Goal: Task Accomplishment & Management: Complete application form

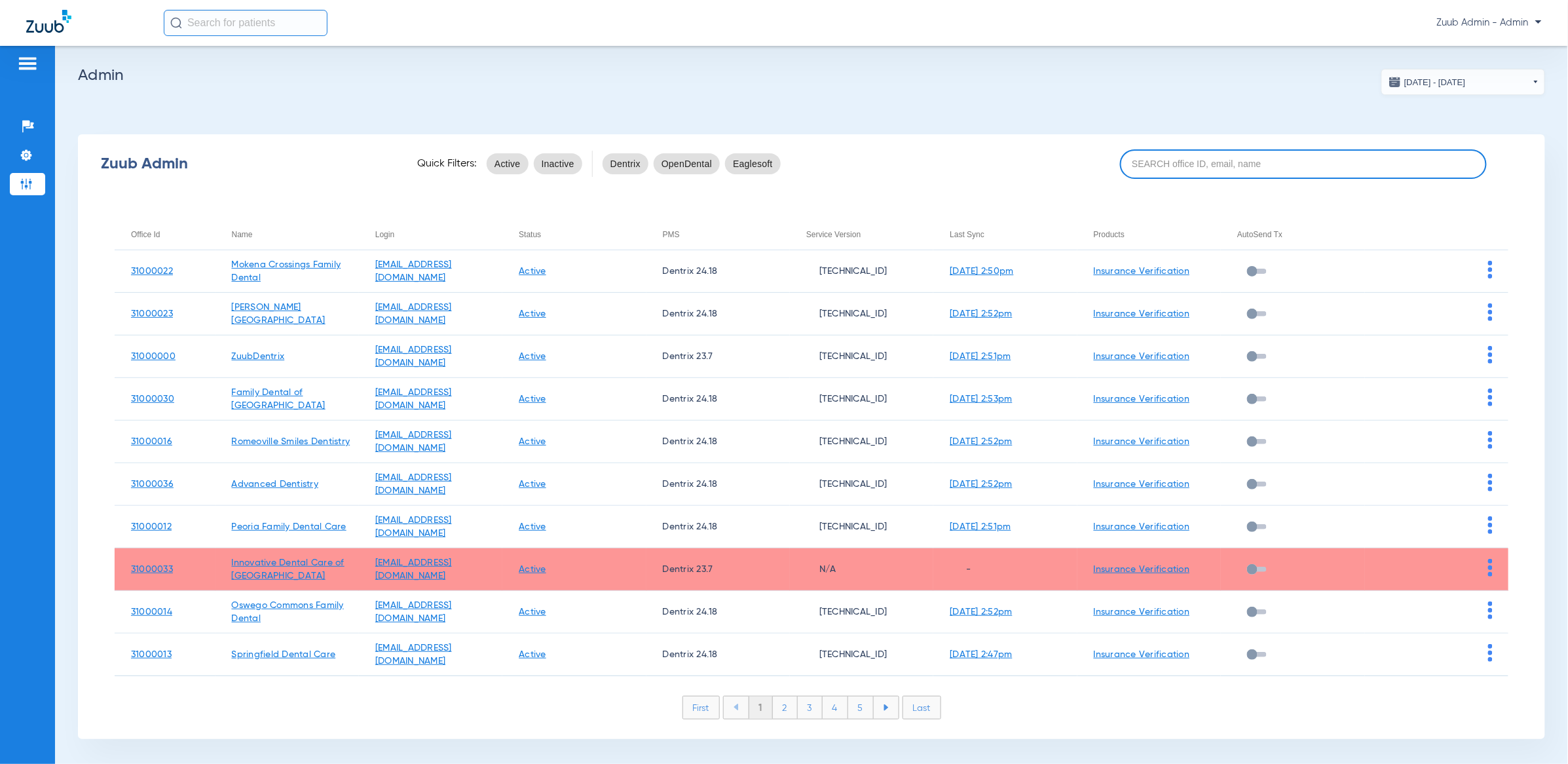
click at [1181, 173] on input at bounding box center [1302, 164] width 366 height 29
paste input "31000037"
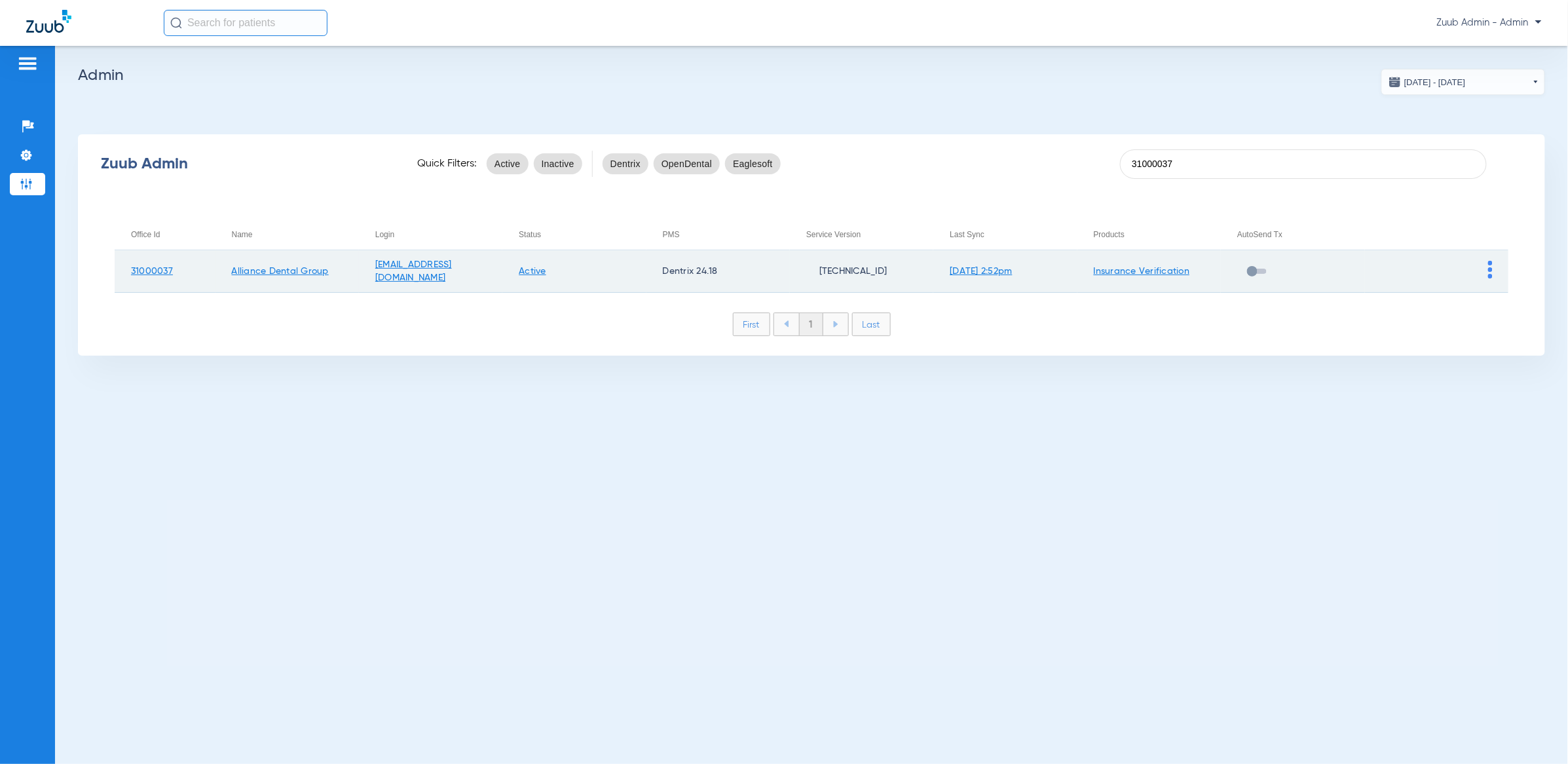
type input "31000037"
click at [1491, 268] on img at bounding box center [1490, 270] width 5 height 18
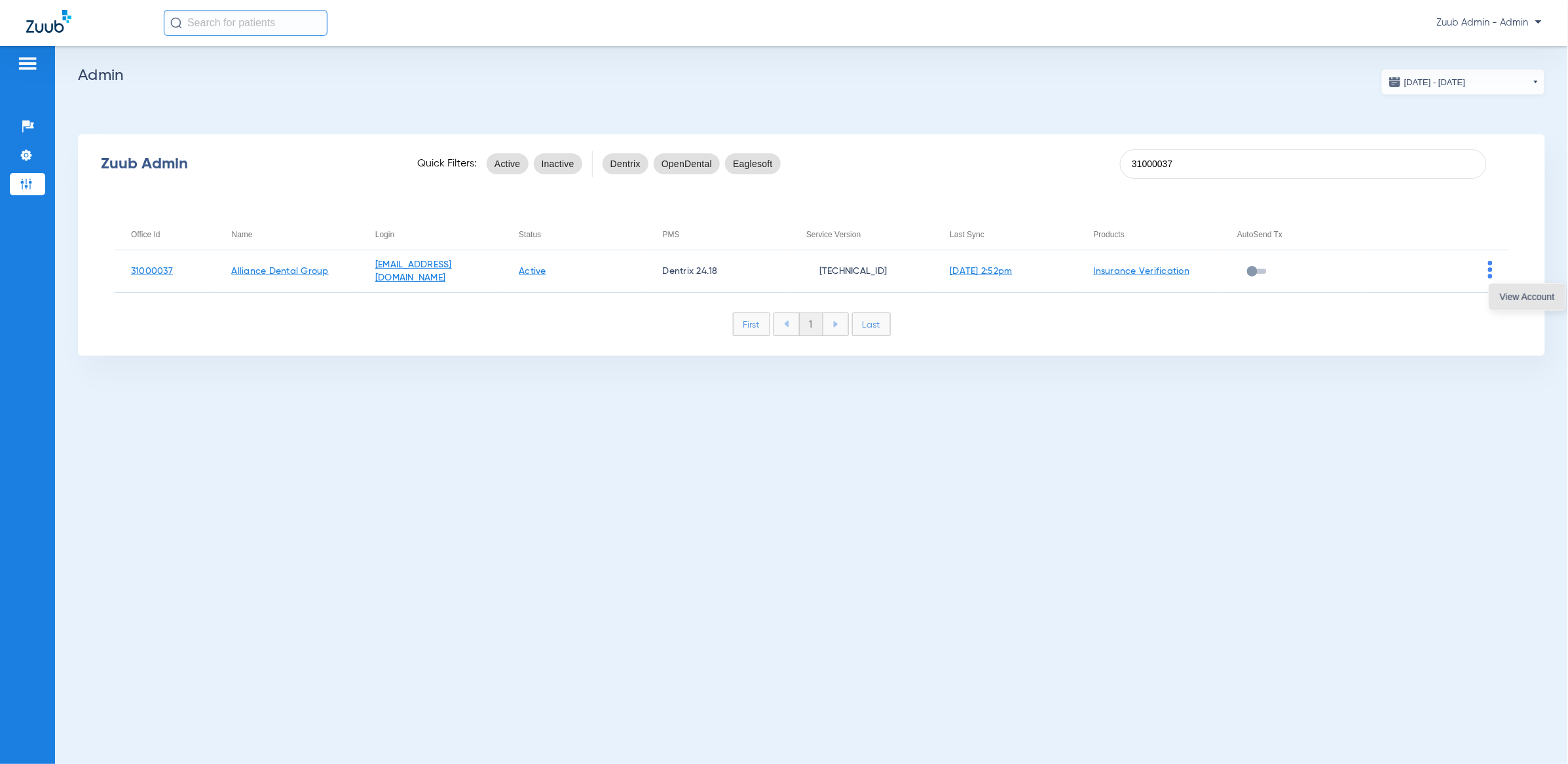
click at [1507, 297] on span "View Account" at bounding box center [1527, 296] width 55 height 9
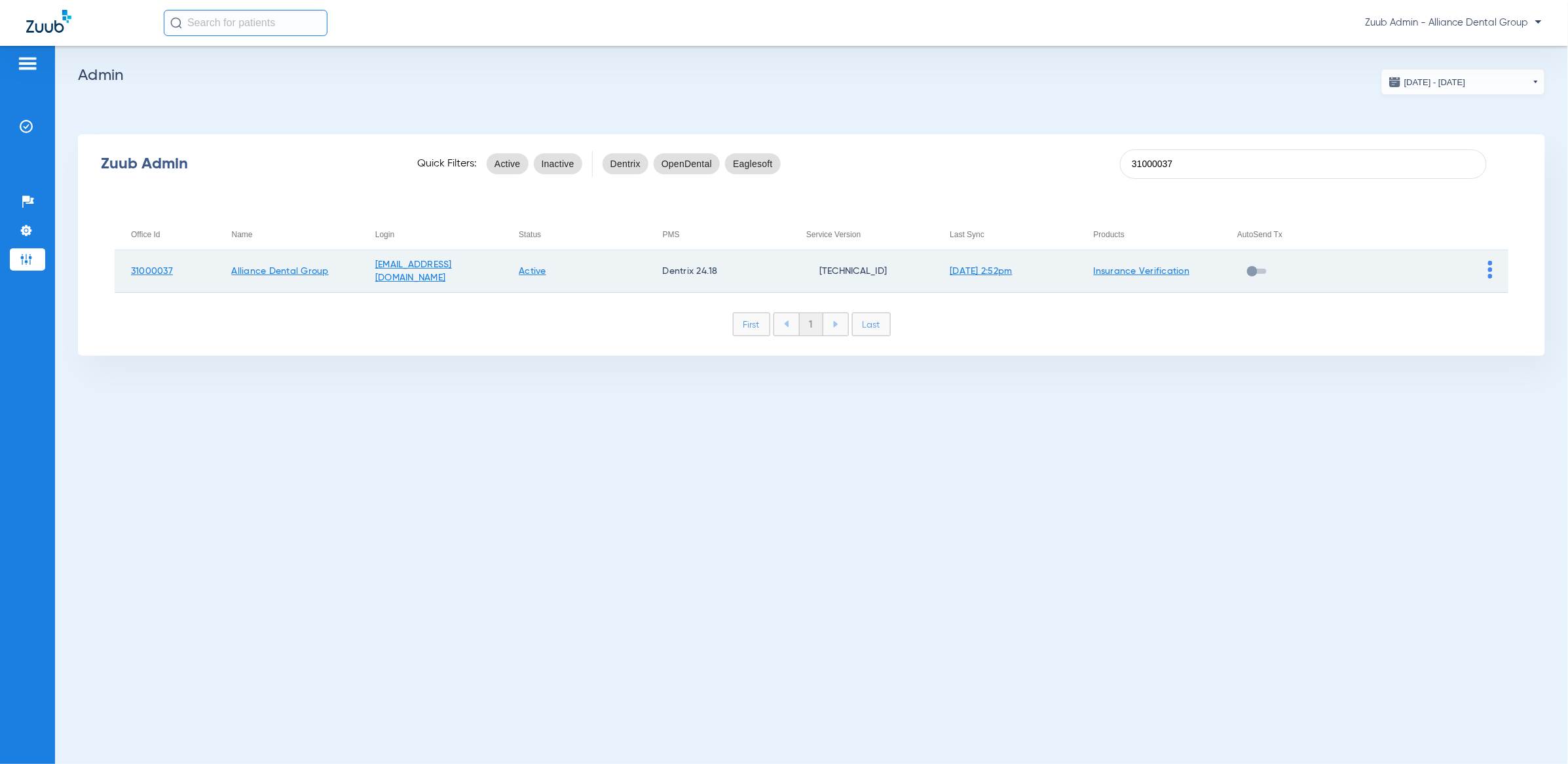
click at [1491, 273] on img at bounding box center [1490, 270] width 5 height 18
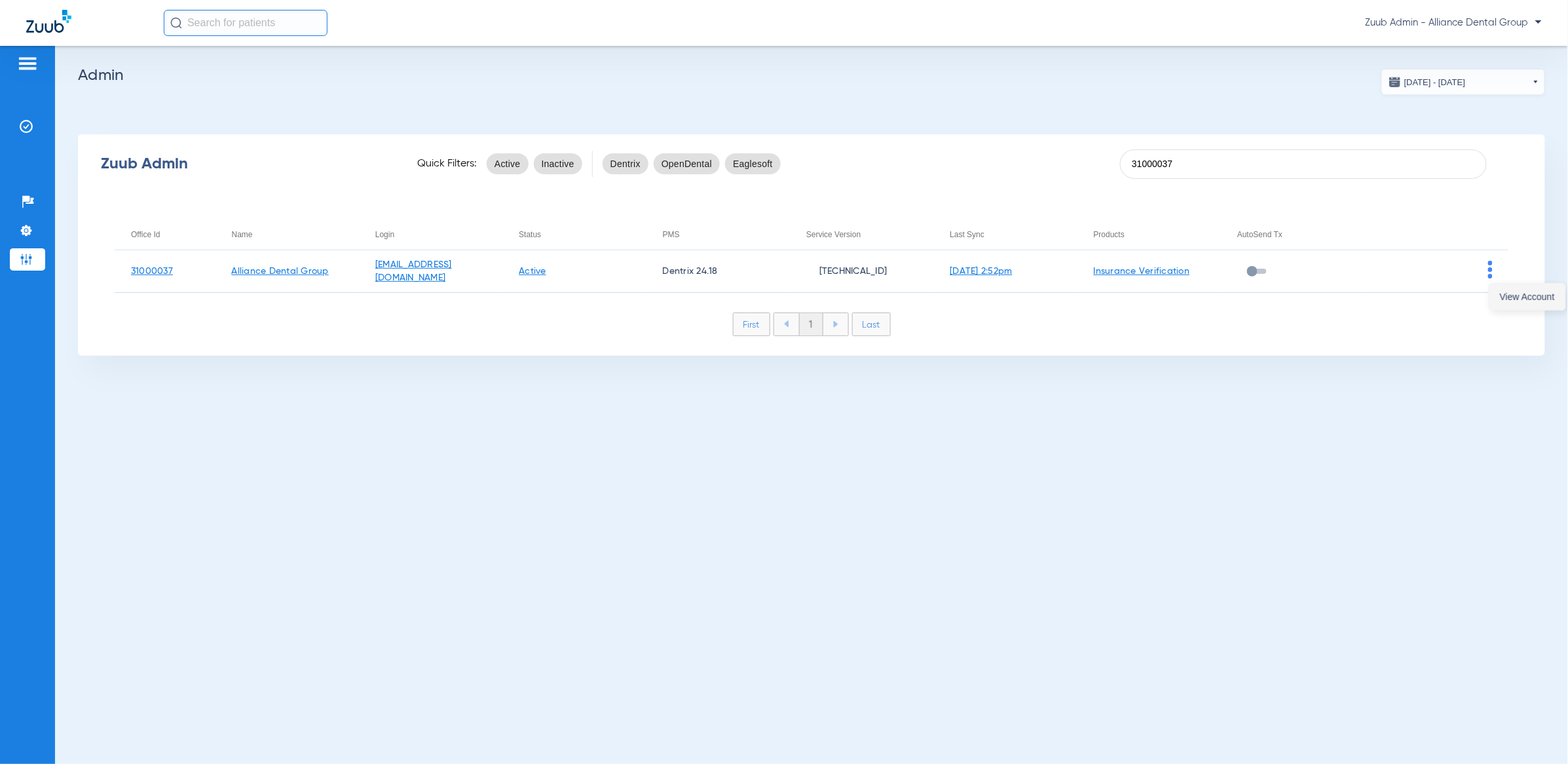
click at [1503, 293] on span "View Account" at bounding box center [1527, 296] width 55 height 9
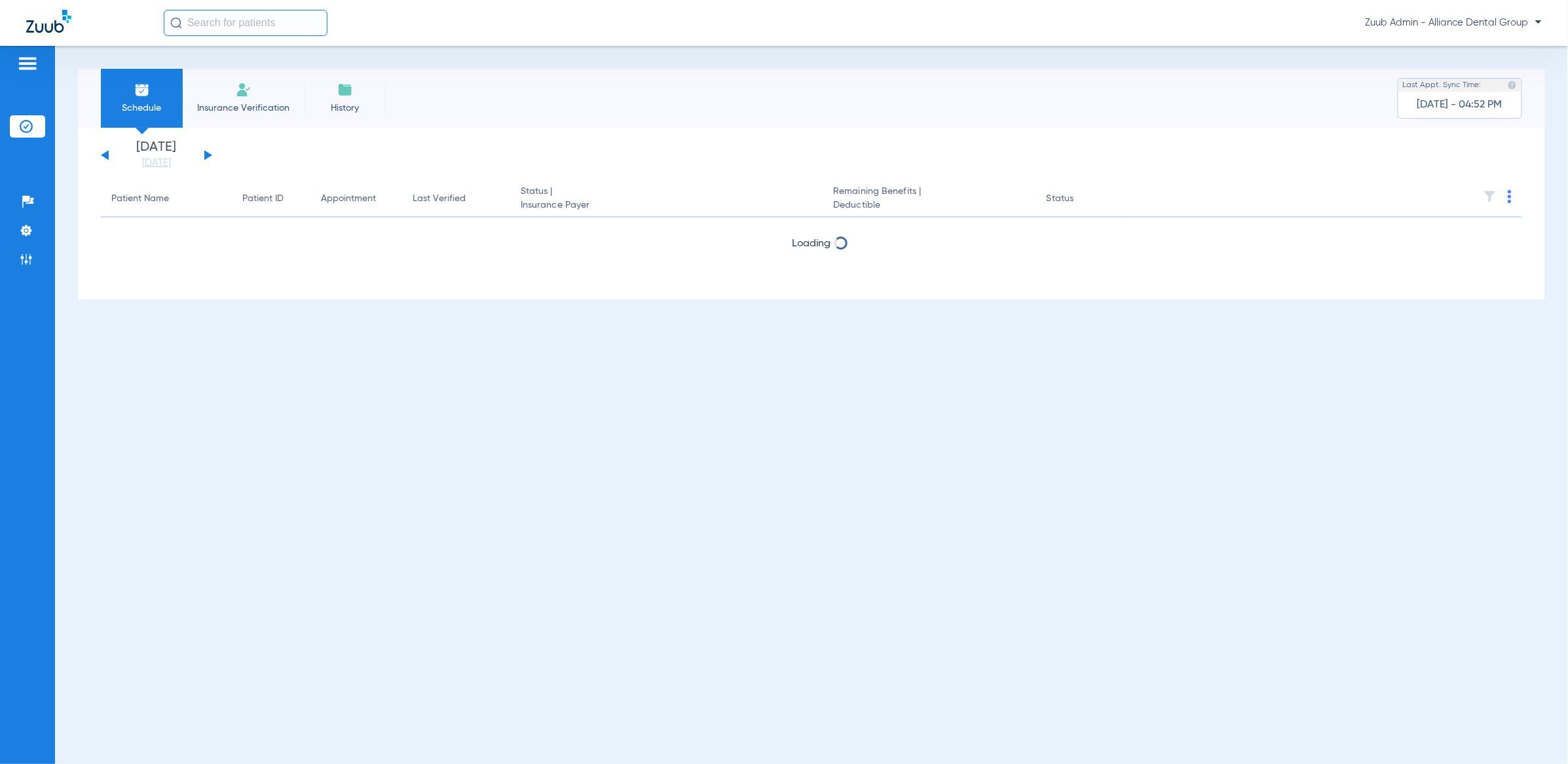
click at [233, 22] on input "text" at bounding box center [246, 22] width 164 height 26
paste input "[PERSON_NAME]"
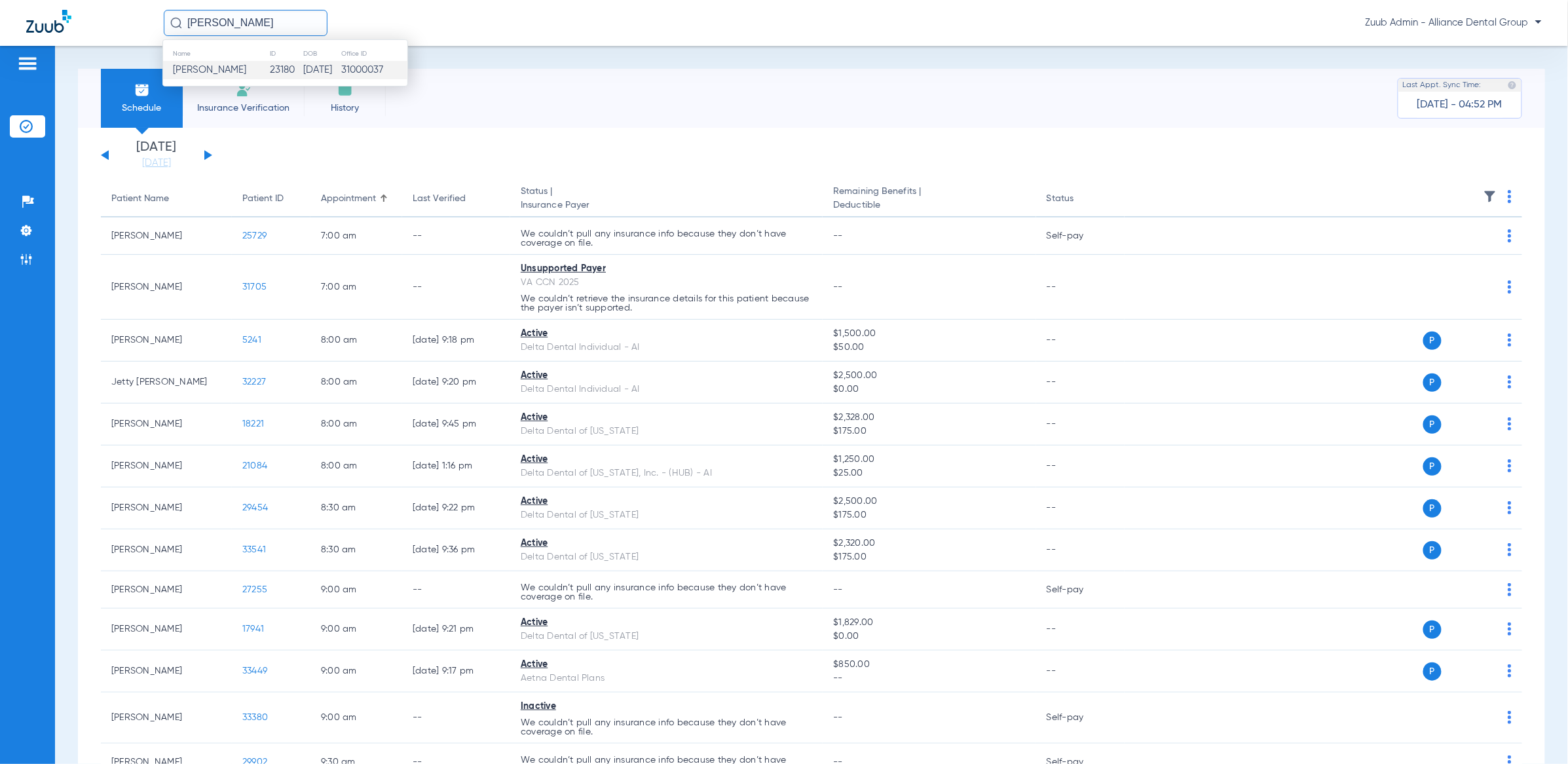
type input "[PERSON_NAME]"
click at [246, 72] on span "[PERSON_NAME]" at bounding box center [209, 69] width 73 height 10
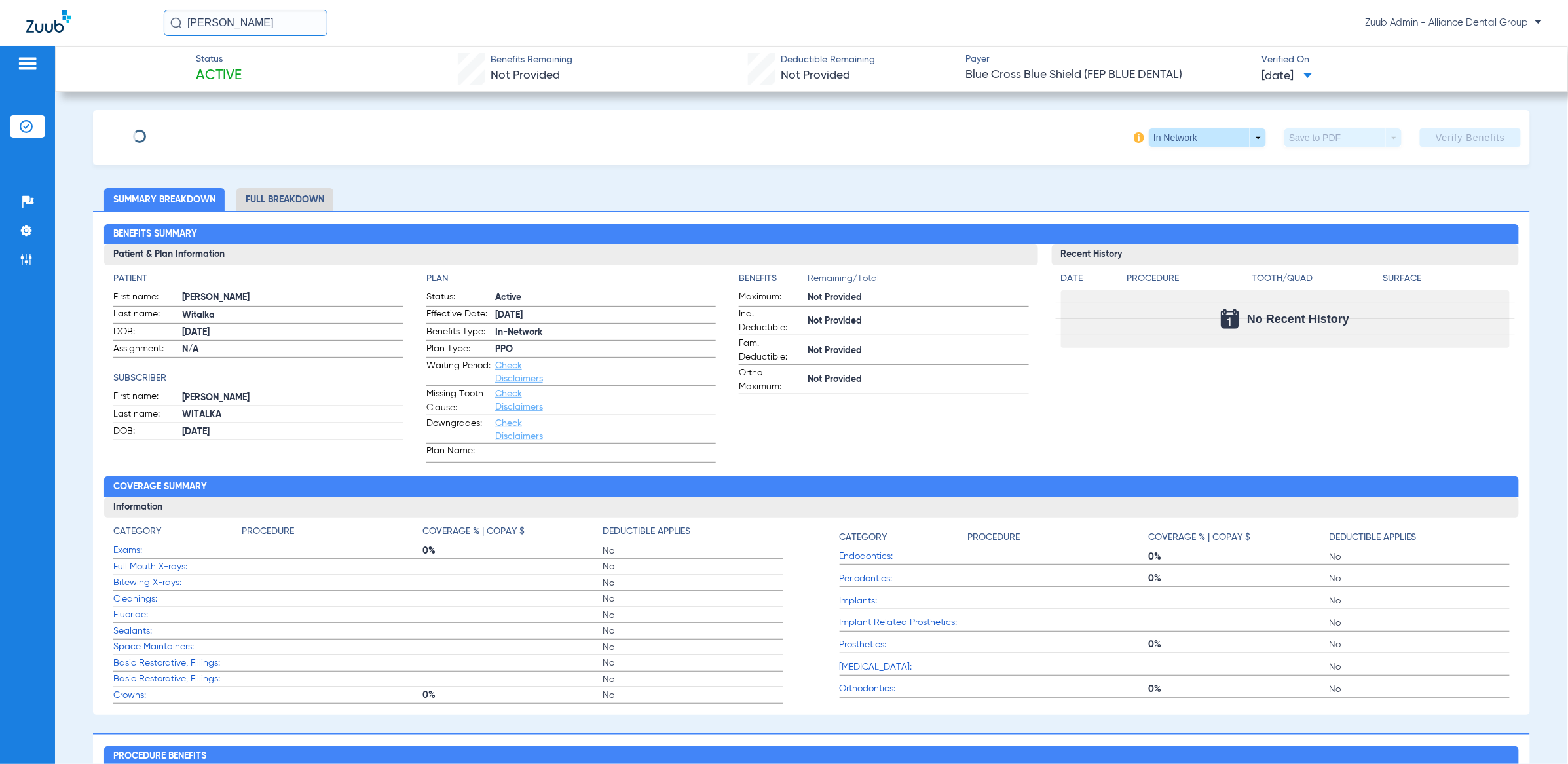
type input "[PERSON_NAME]"
type input "Witalka"
type input "[DATE]"
type input "R59603936"
type input "104105106"
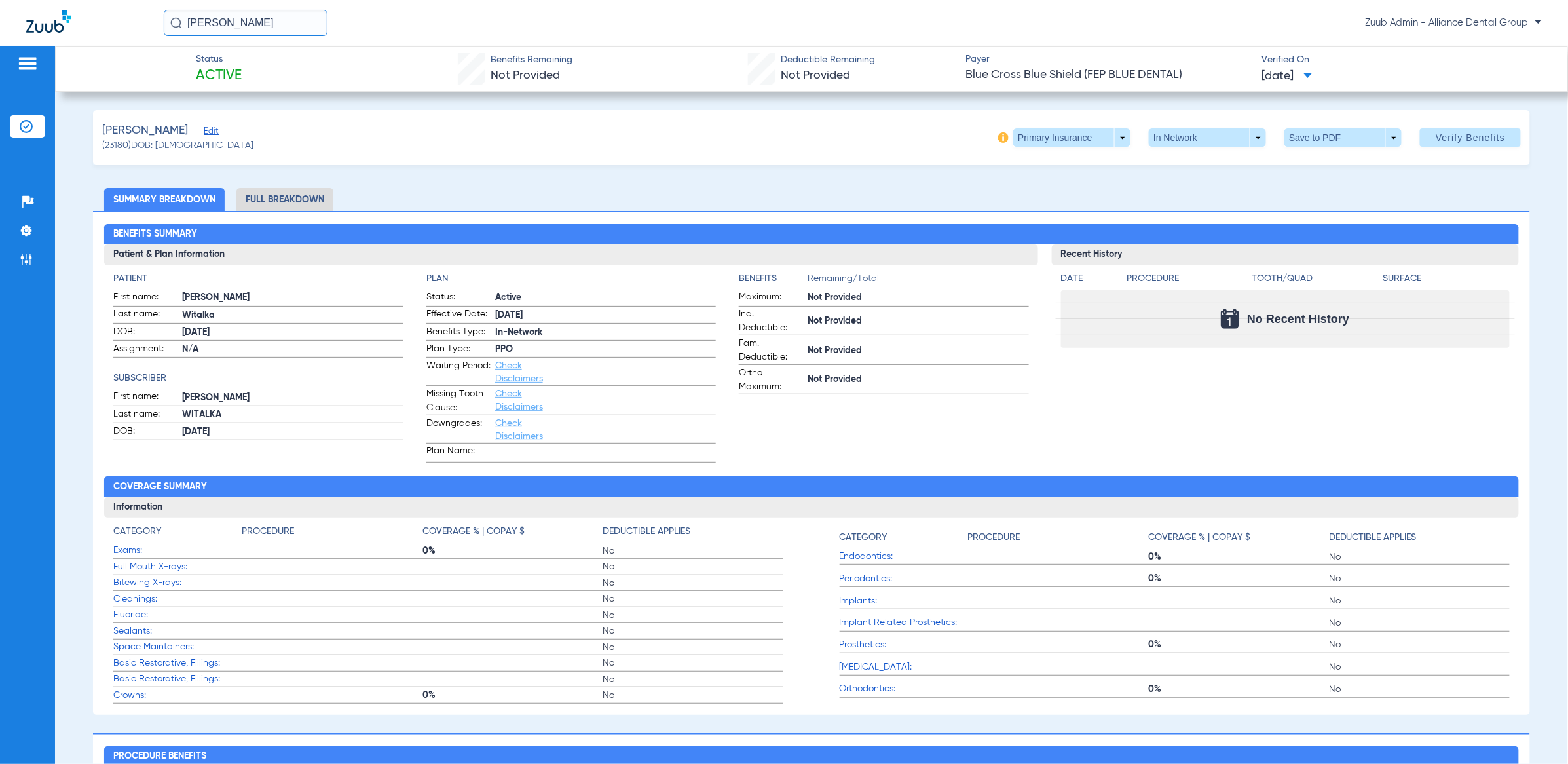
click at [216, 130] on span "Edit" at bounding box center [209, 132] width 12 height 13
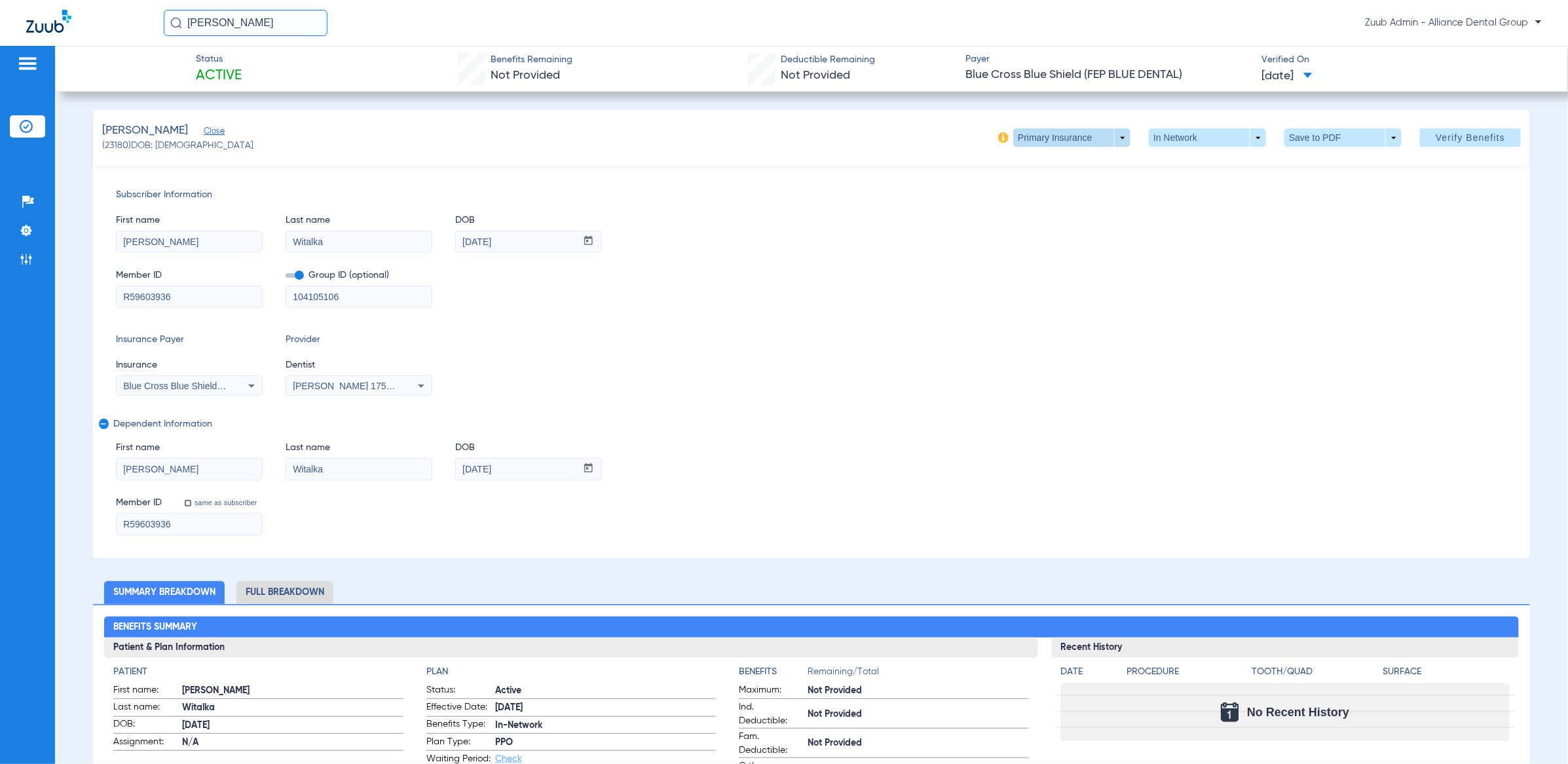
click at [1062, 136] on span at bounding box center [1072, 138] width 31 height 31
click at [1076, 196] on button "Secondary Insurance" at bounding box center [1055, 190] width 107 height 26
type input "332746219"
type input "AA"
type input "332746219"
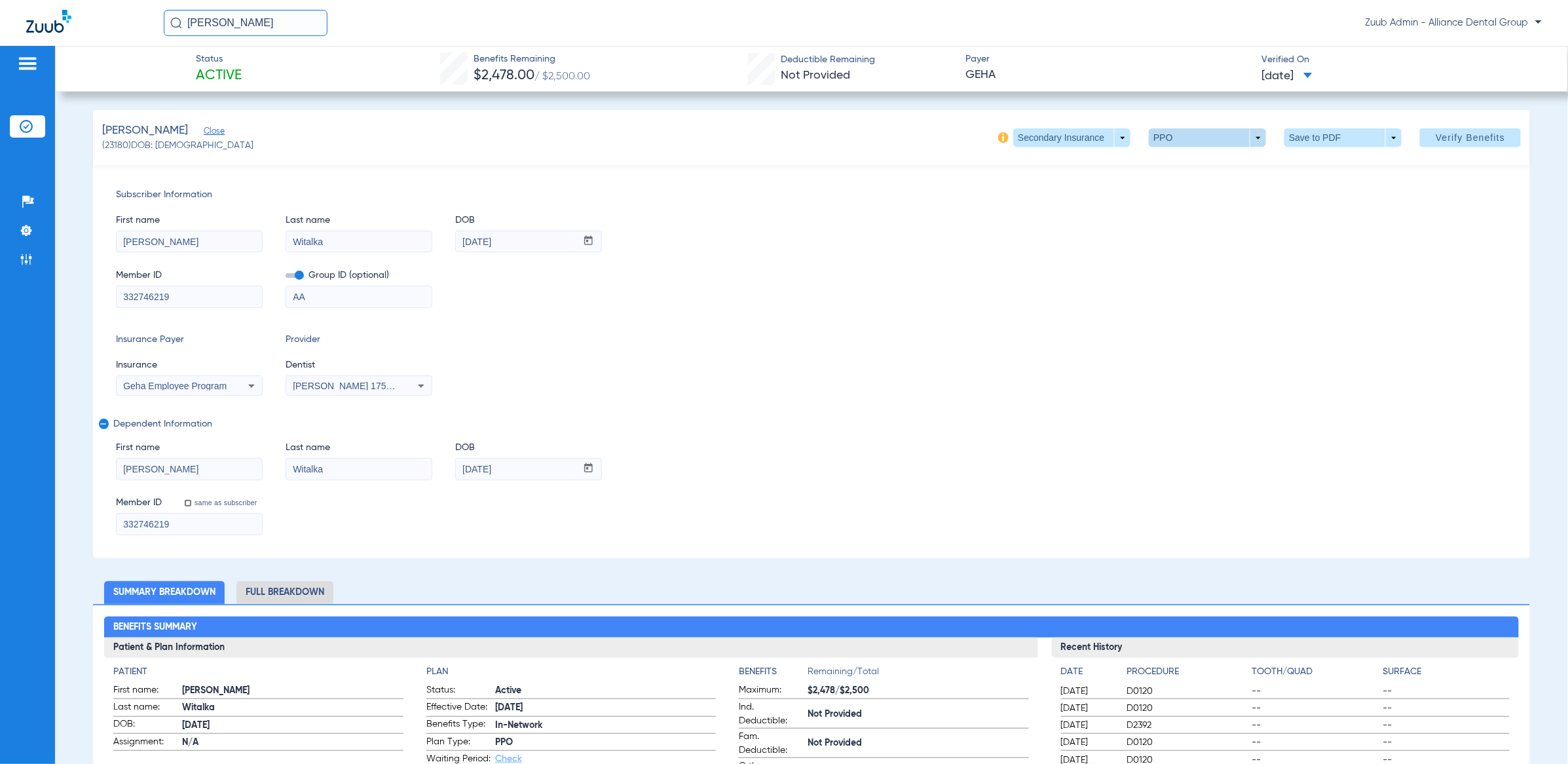
drag, startPoint x: 1125, startPoint y: 134, endPoint x: 1142, endPoint y: 138, distance: 17.5
click at [1126, 134] on div "Secondary Insurance arrow_drop_down PPO arrow_drop_down Save to PDF arrow_drop_…" at bounding box center [1259, 137] width 523 height 19
click at [1149, 137] on span at bounding box center [1208, 137] width 117 height 19
click at [1024, 249] on div at bounding box center [784, 382] width 1568 height 764
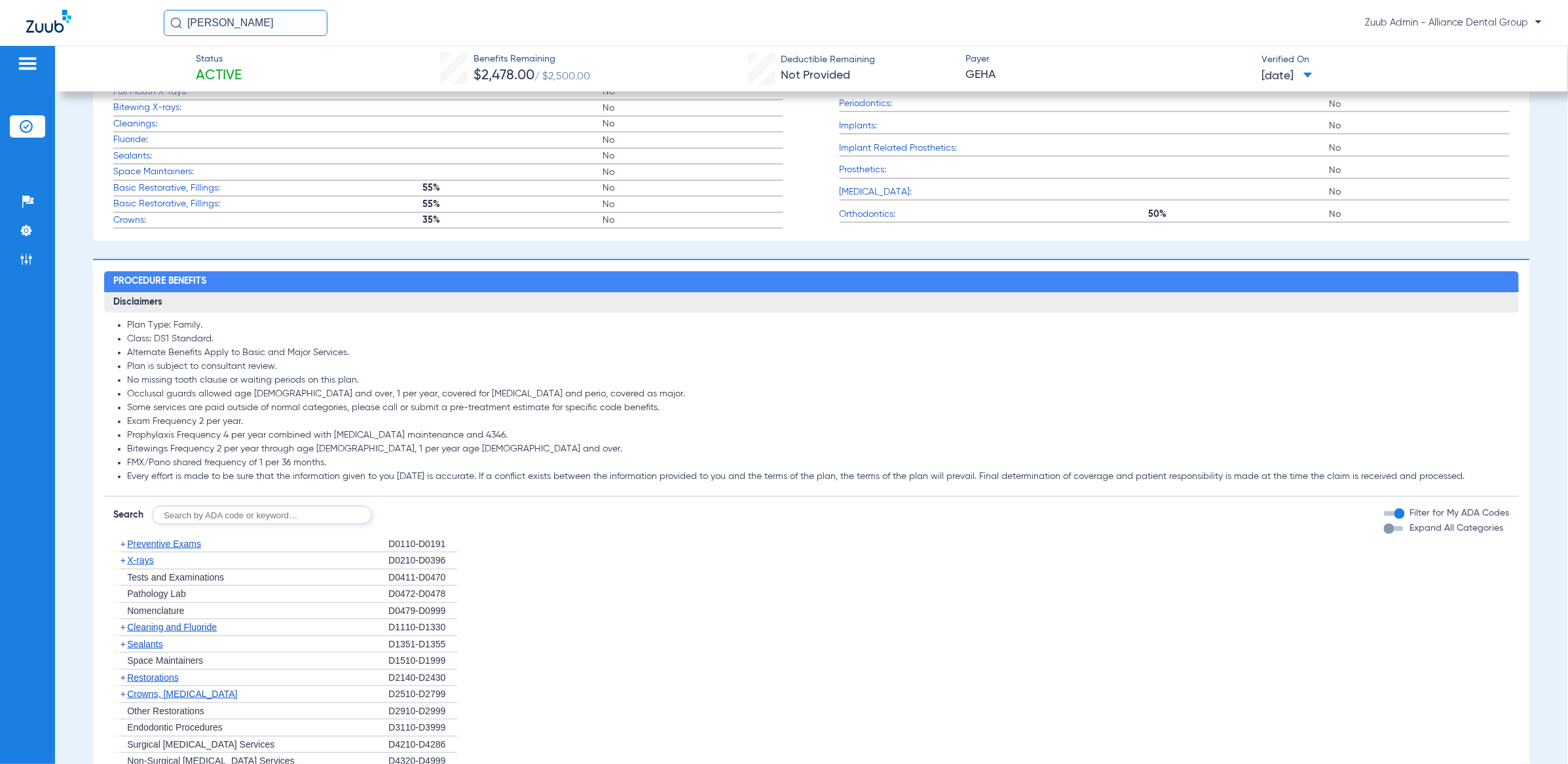
scroll to position [925, 0]
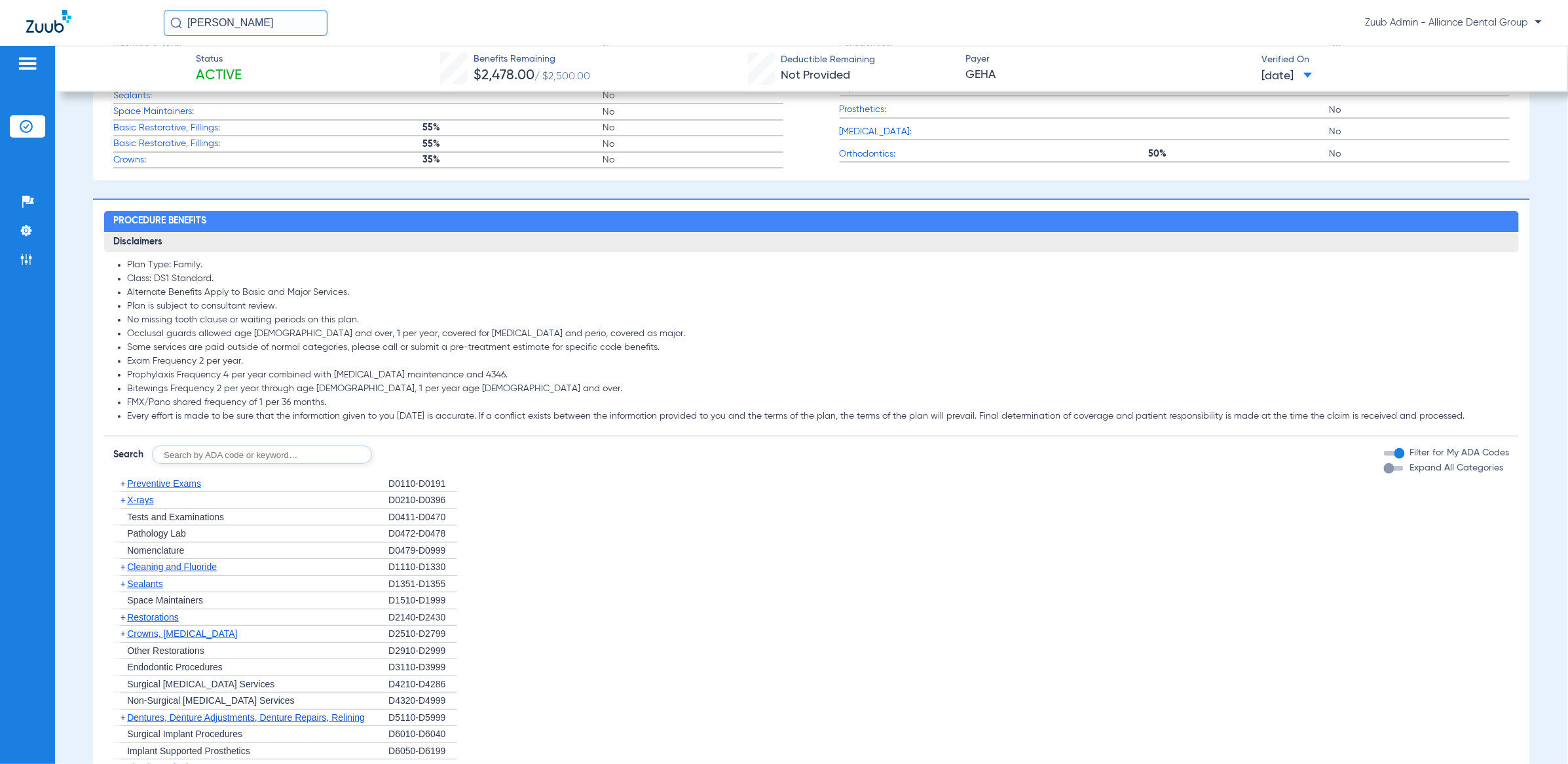
click at [1394, 453] on div "button" at bounding box center [1399, 453] width 11 height 11
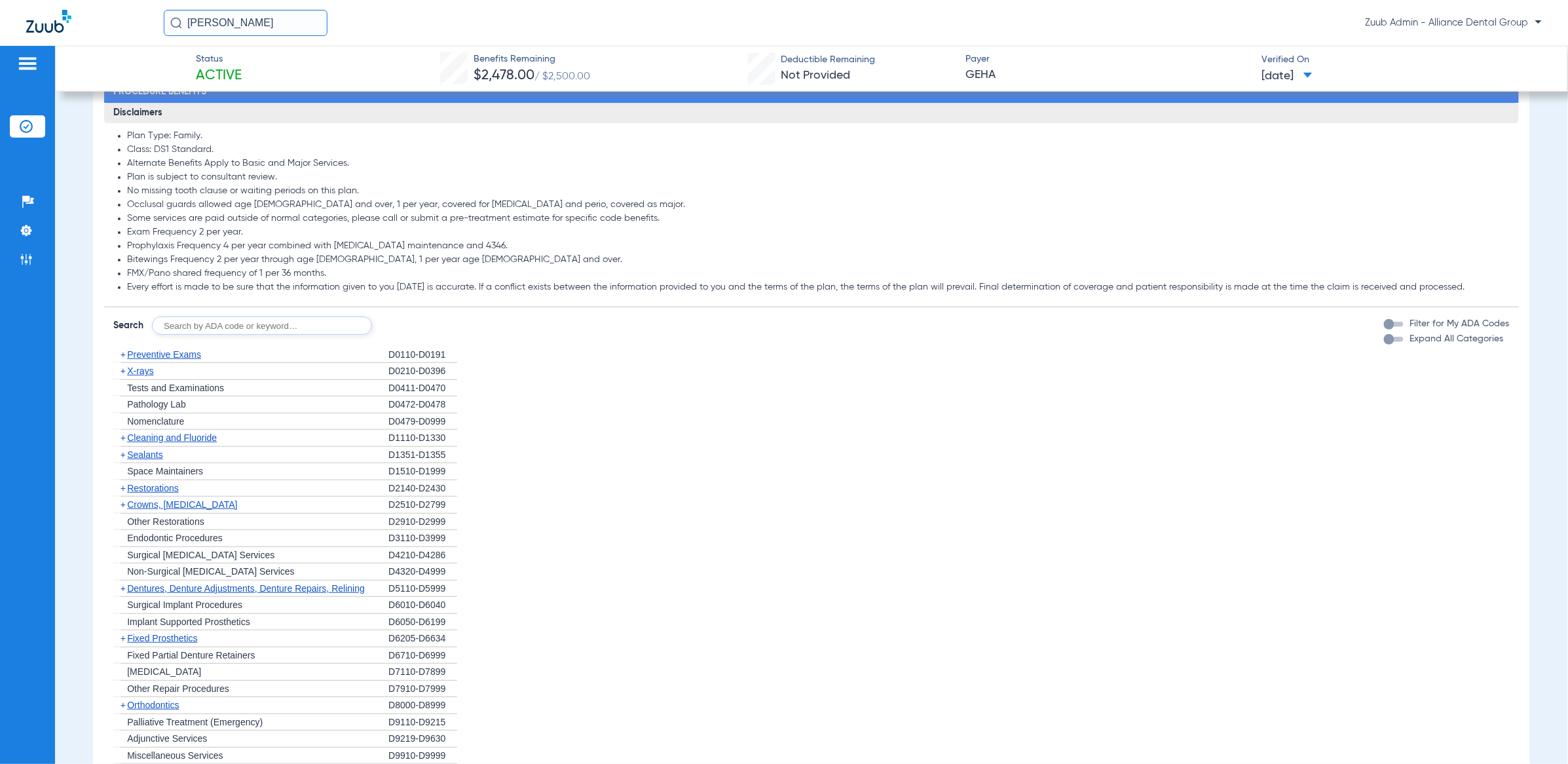
scroll to position [743, 0]
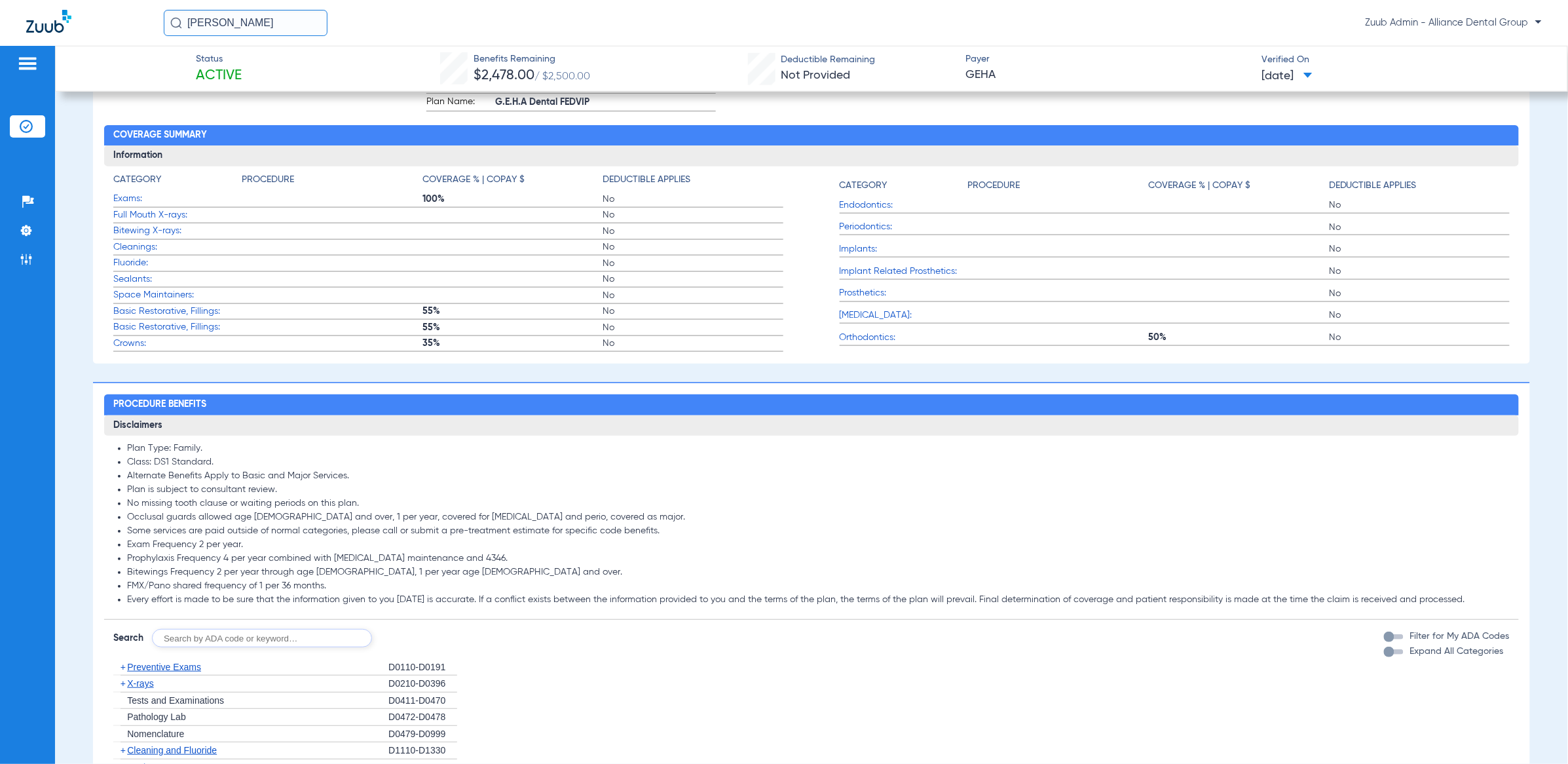
click at [1383, 638] on div "button" at bounding box center [1393, 636] width 20 height 5
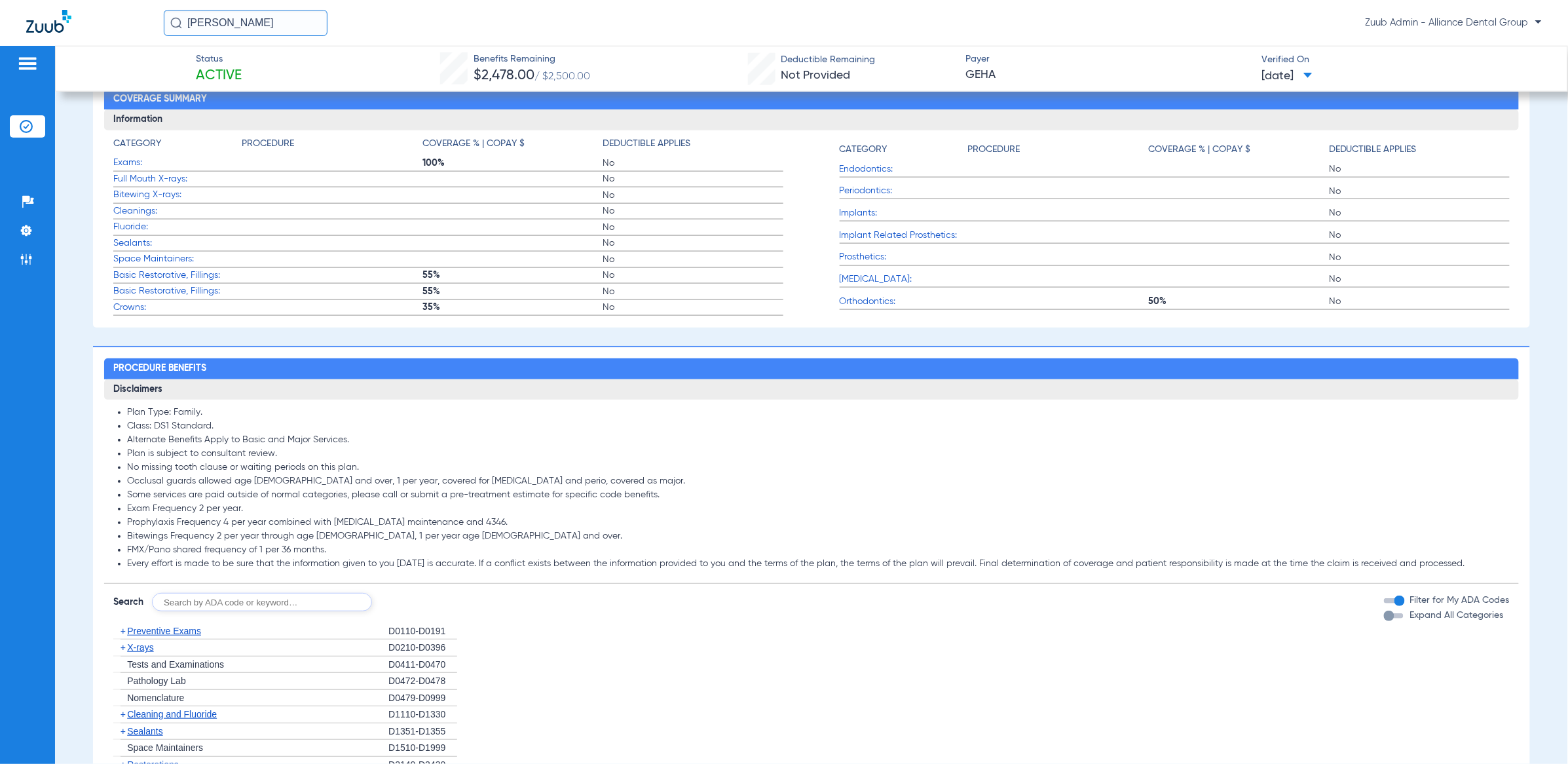
scroll to position [860, 0]
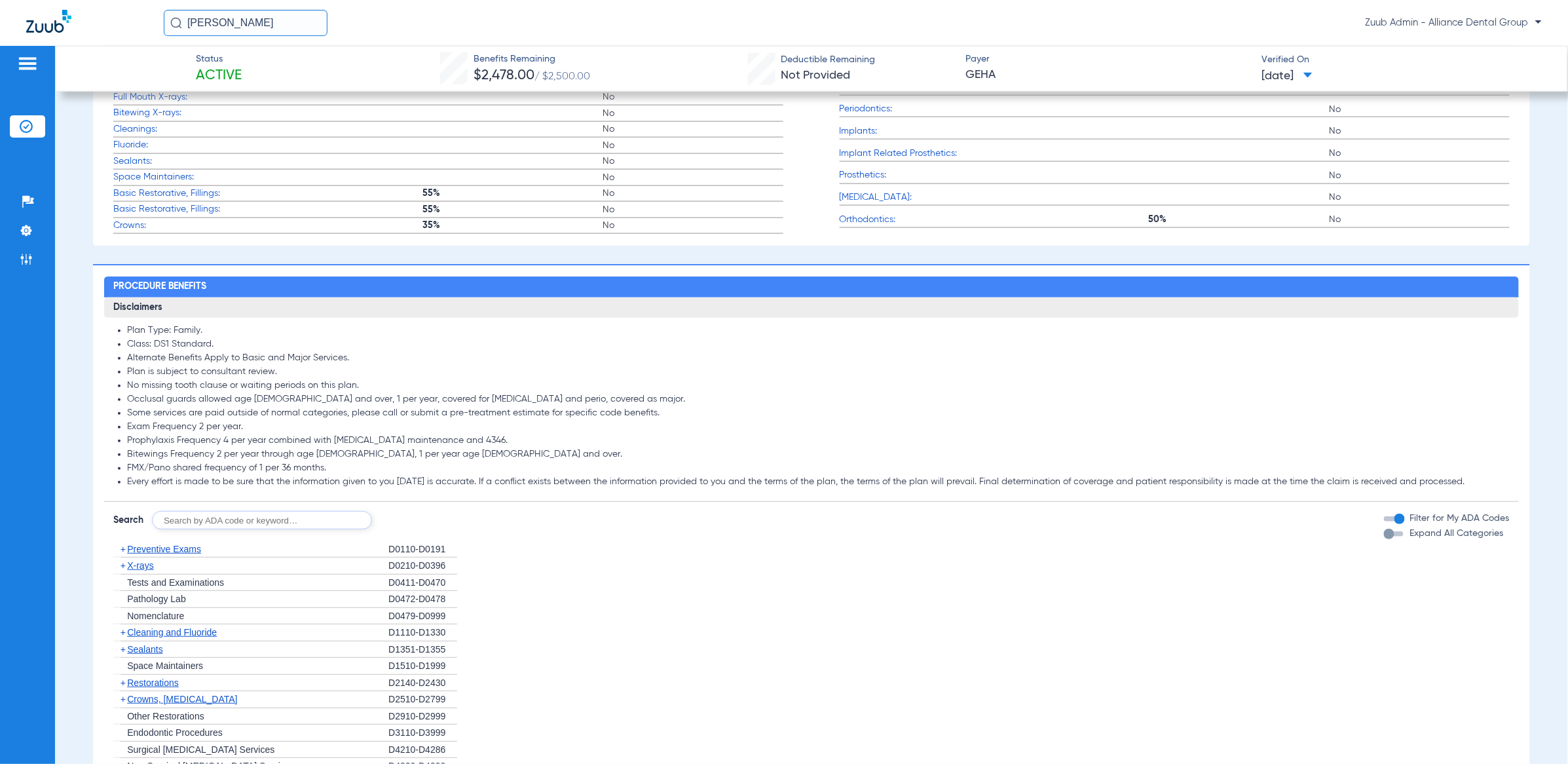
click at [1383, 537] on div "button" at bounding box center [1388, 533] width 11 height 11
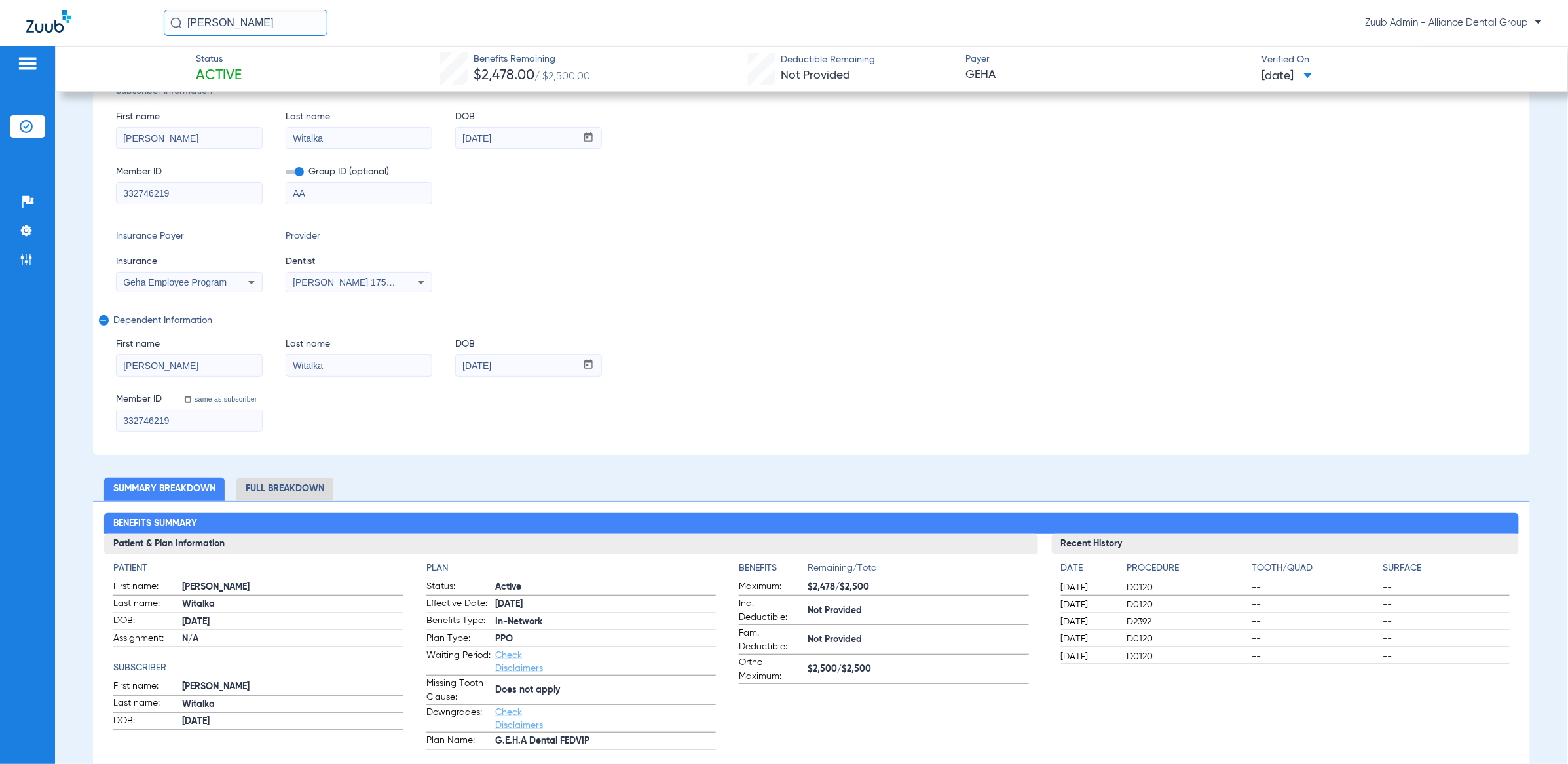
scroll to position [0, 0]
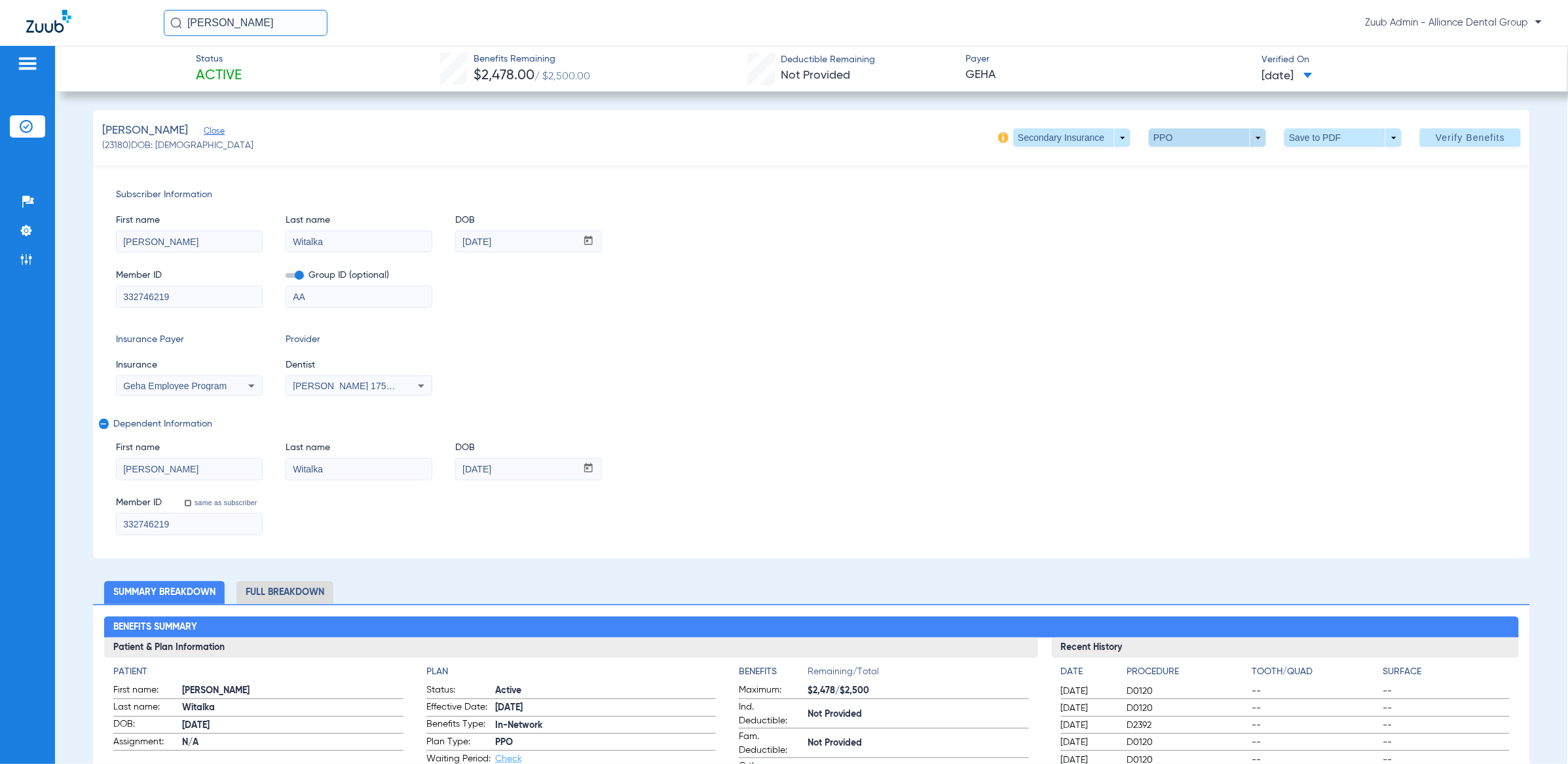
click at [1149, 129] on span at bounding box center [1208, 137] width 117 height 19
click at [1168, 182] on button "Out of Network" at bounding box center [1178, 190] width 82 height 26
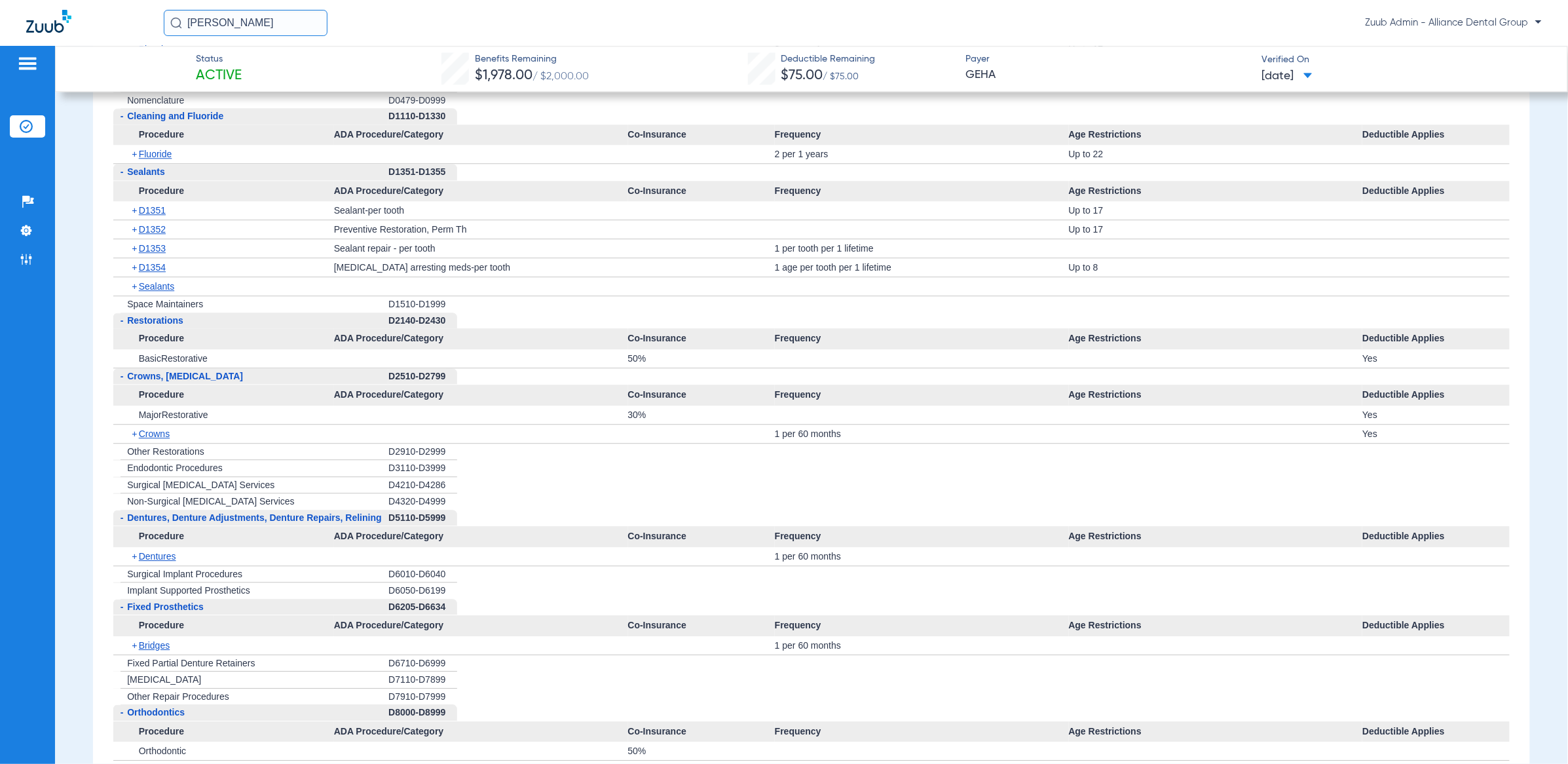
scroll to position [1075, 0]
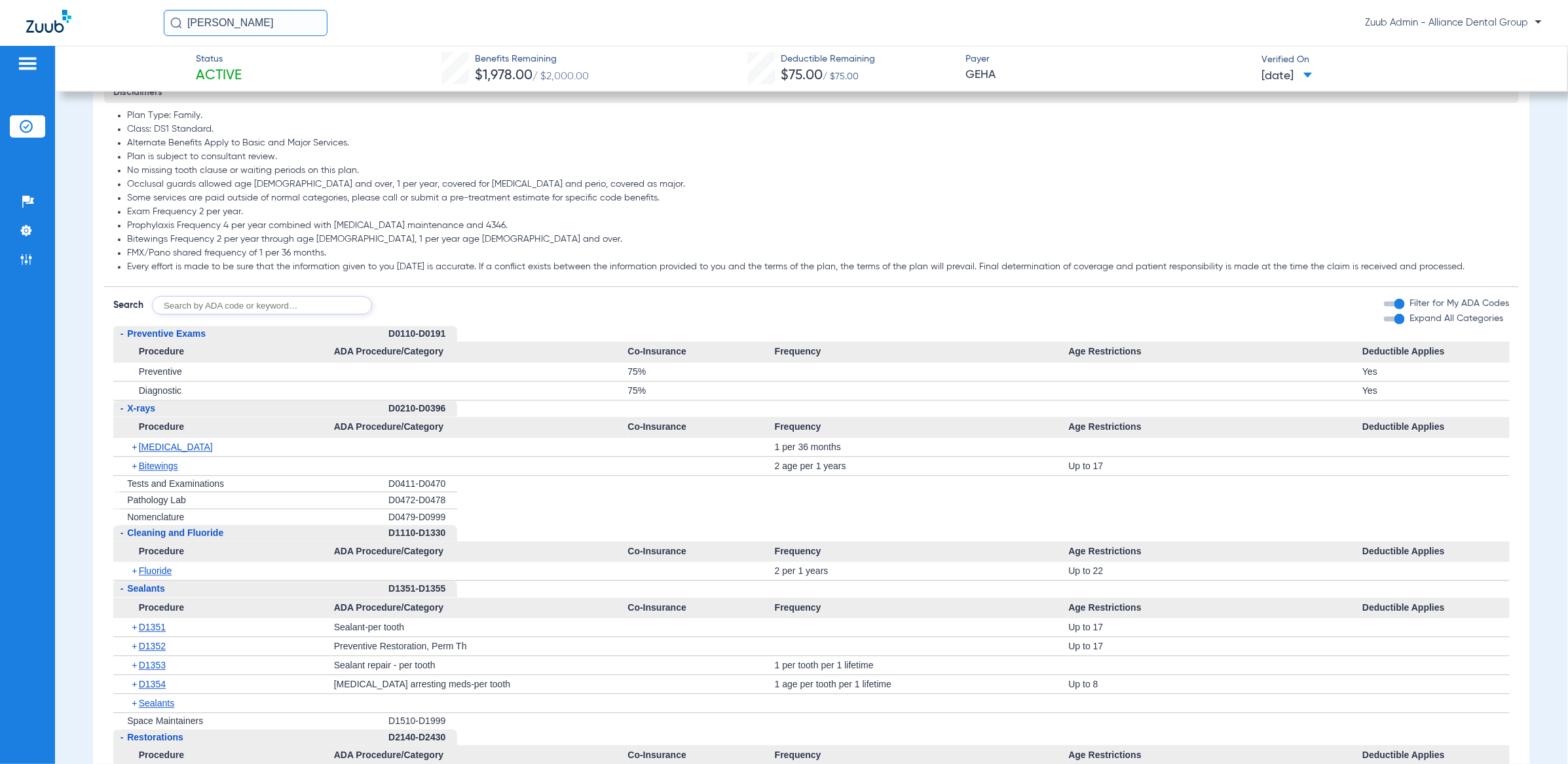
click at [1394, 323] on div "button" at bounding box center [1399, 318] width 11 height 11
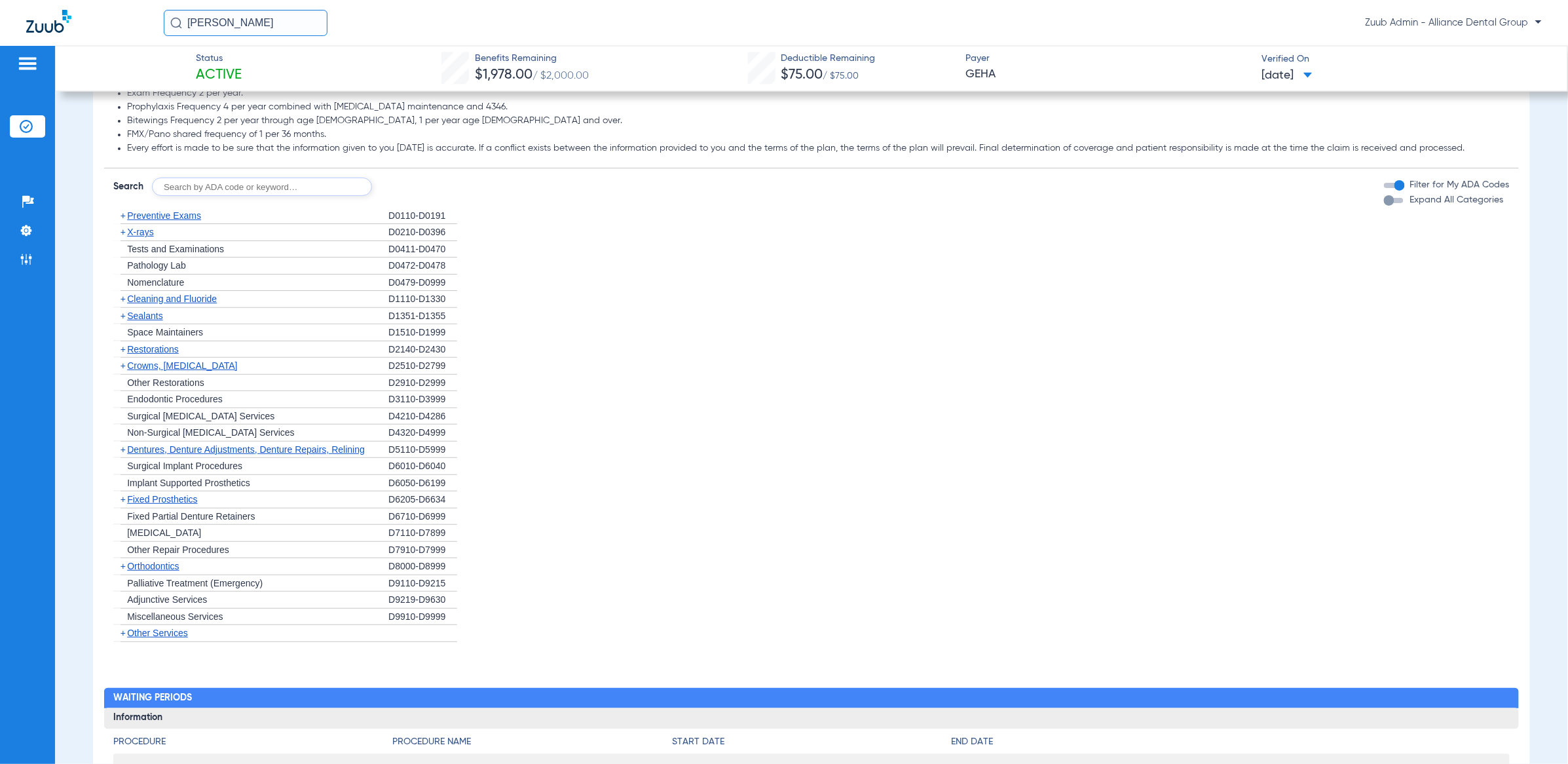
scroll to position [1193, 0]
click at [1383, 201] on div "button" at bounding box center [1388, 200] width 11 height 11
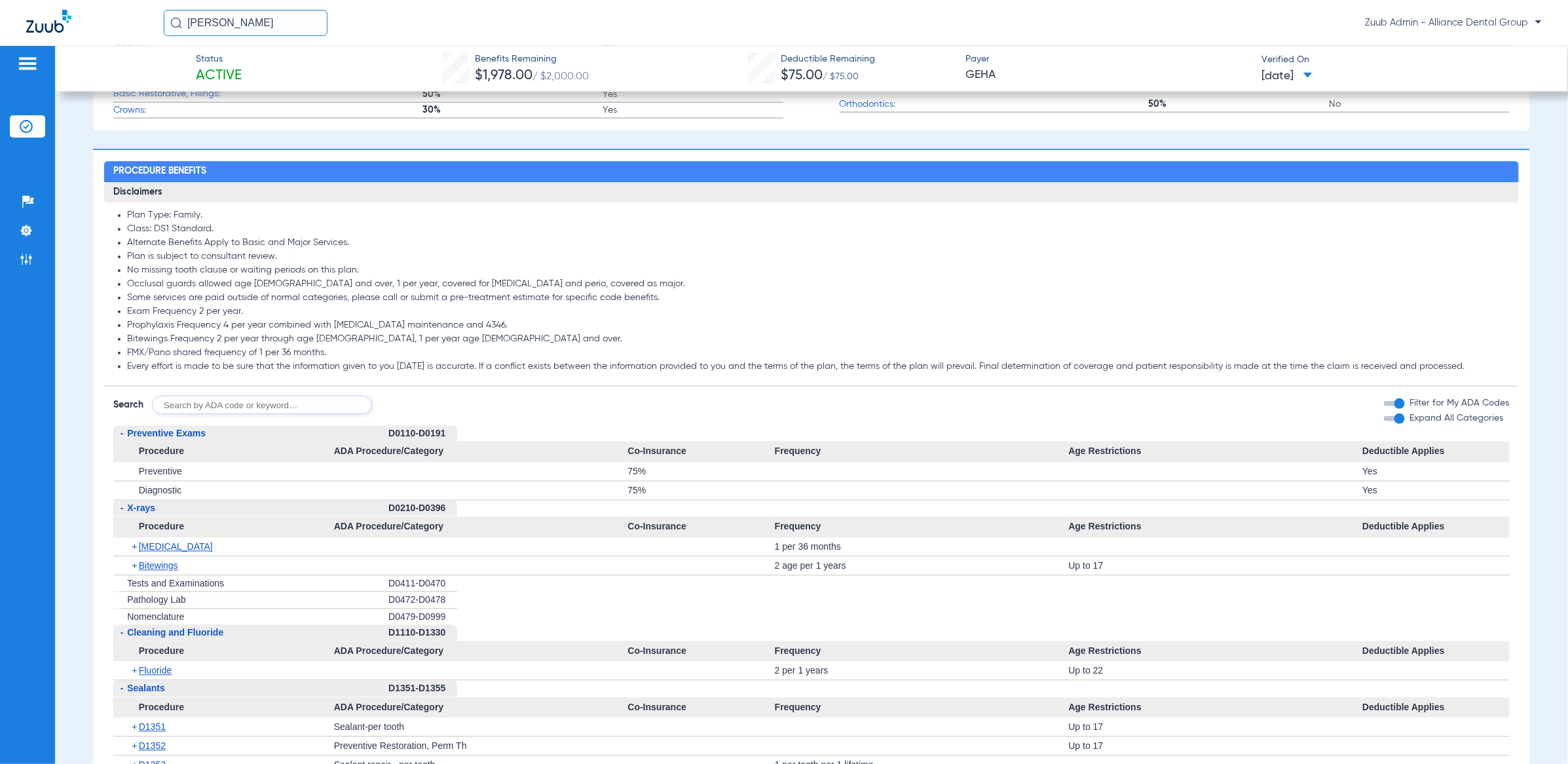
scroll to position [0, 0]
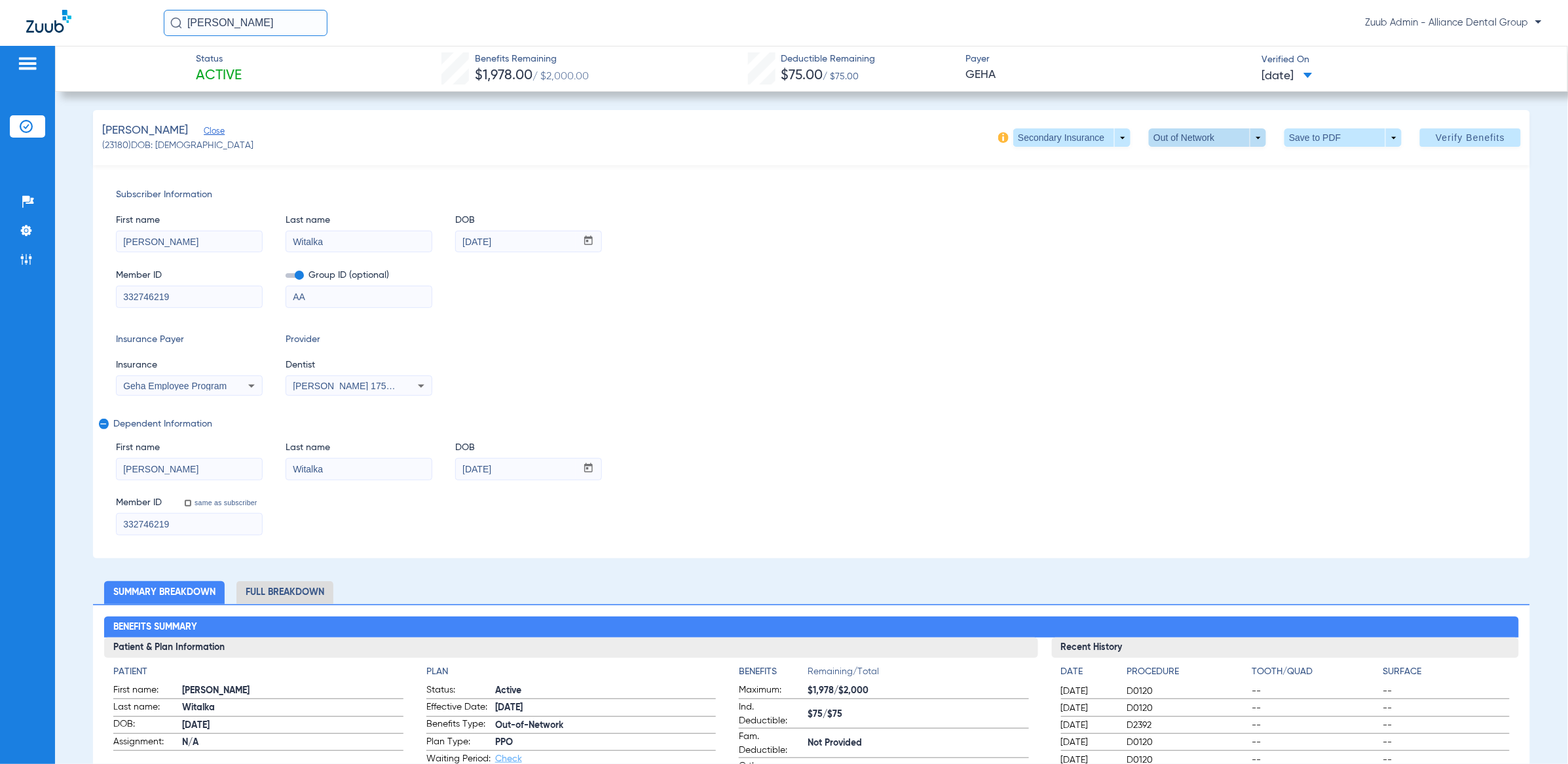
click at [1207, 136] on span at bounding box center [1208, 138] width 31 height 31
click at [1198, 156] on button "PPO" at bounding box center [1178, 163] width 82 height 26
click at [17, 230] on li "Settings" at bounding box center [27, 231] width 35 height 22
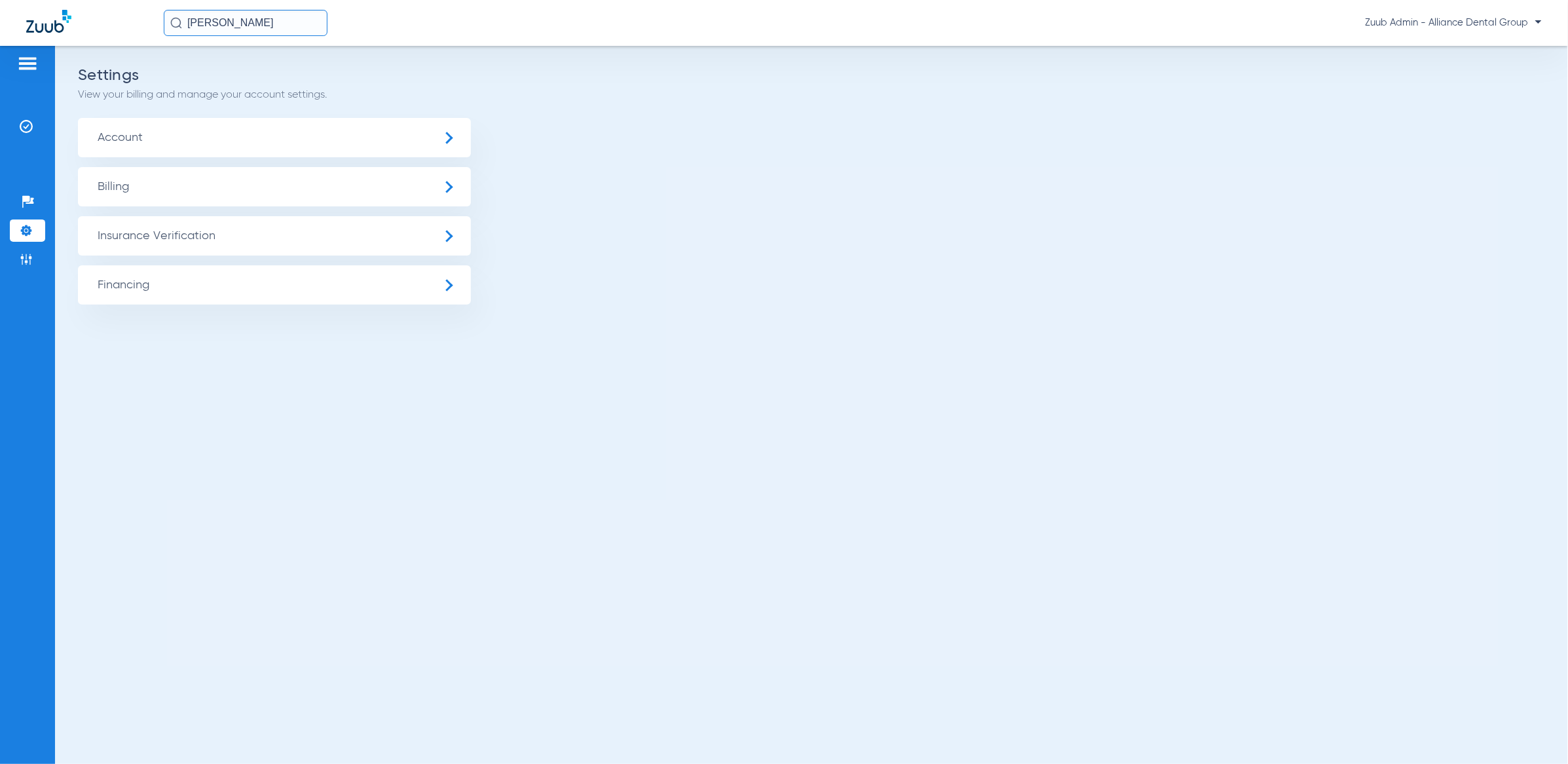
click at [144, 243] on span "Insurance Verification" at bounding box center [275, 235] width 393 height 39
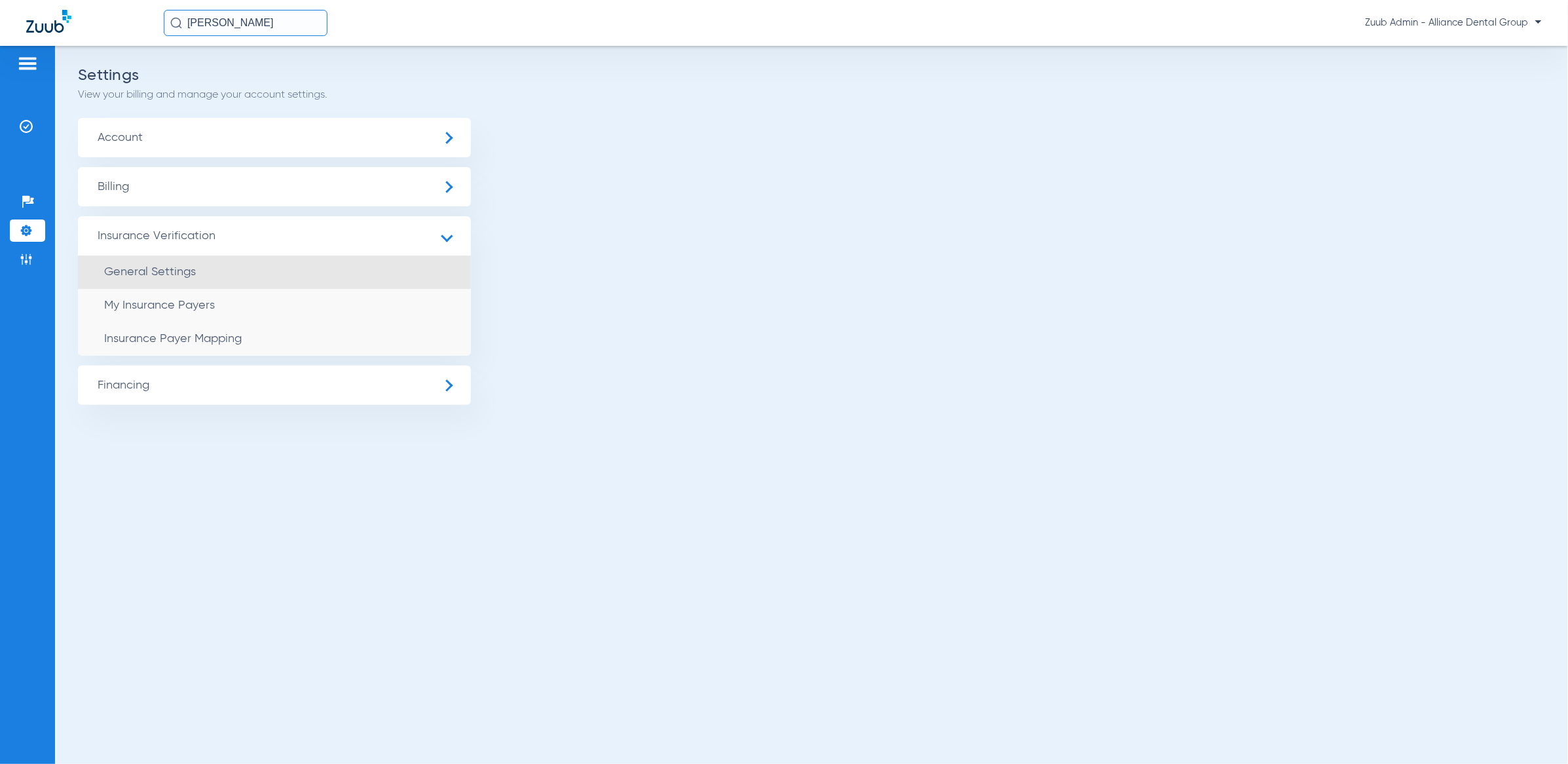
click at [197, 279] on li "General Settings" at bounding box center [275, 272] width 393 height 33
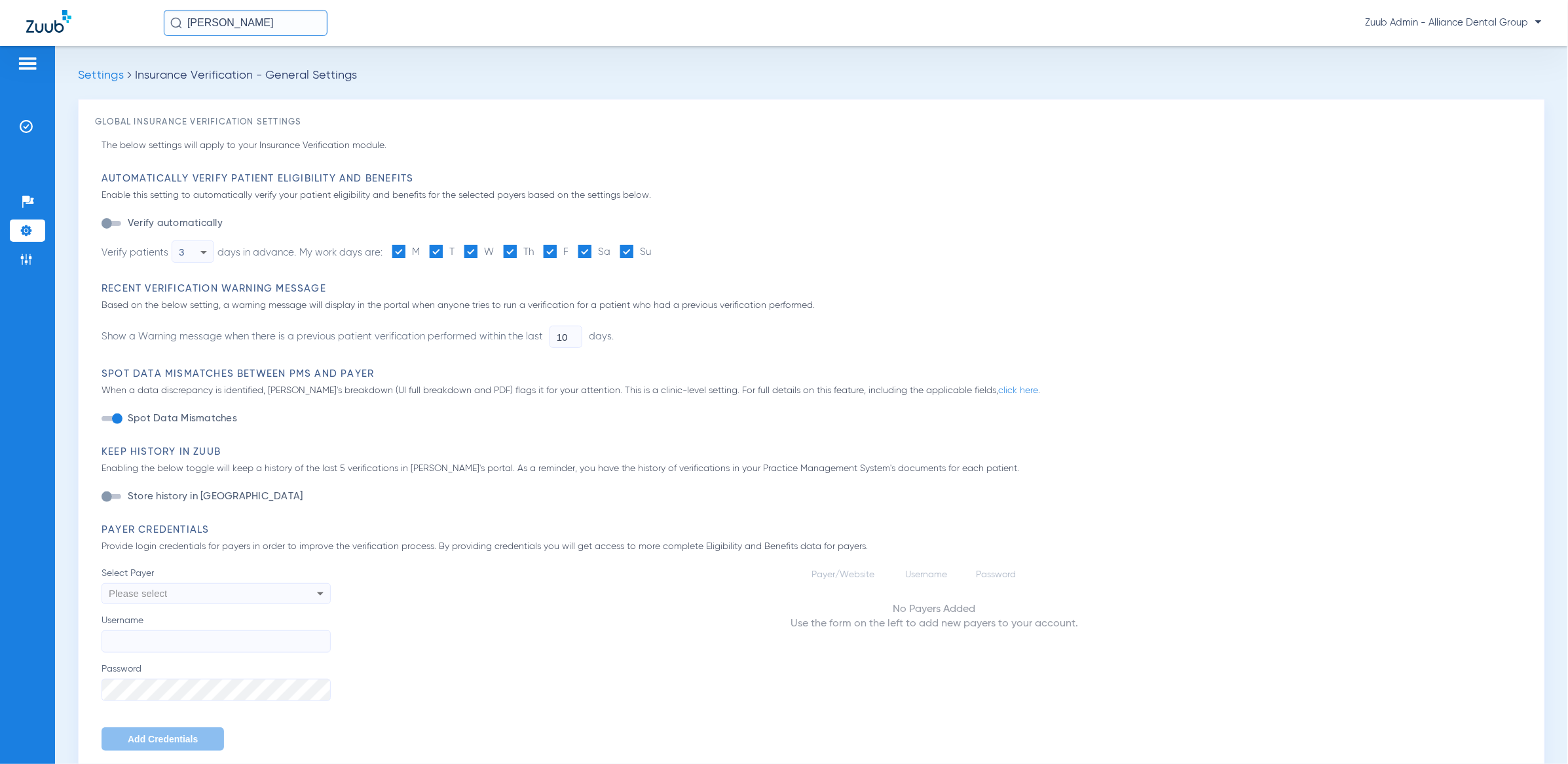
type input "1"
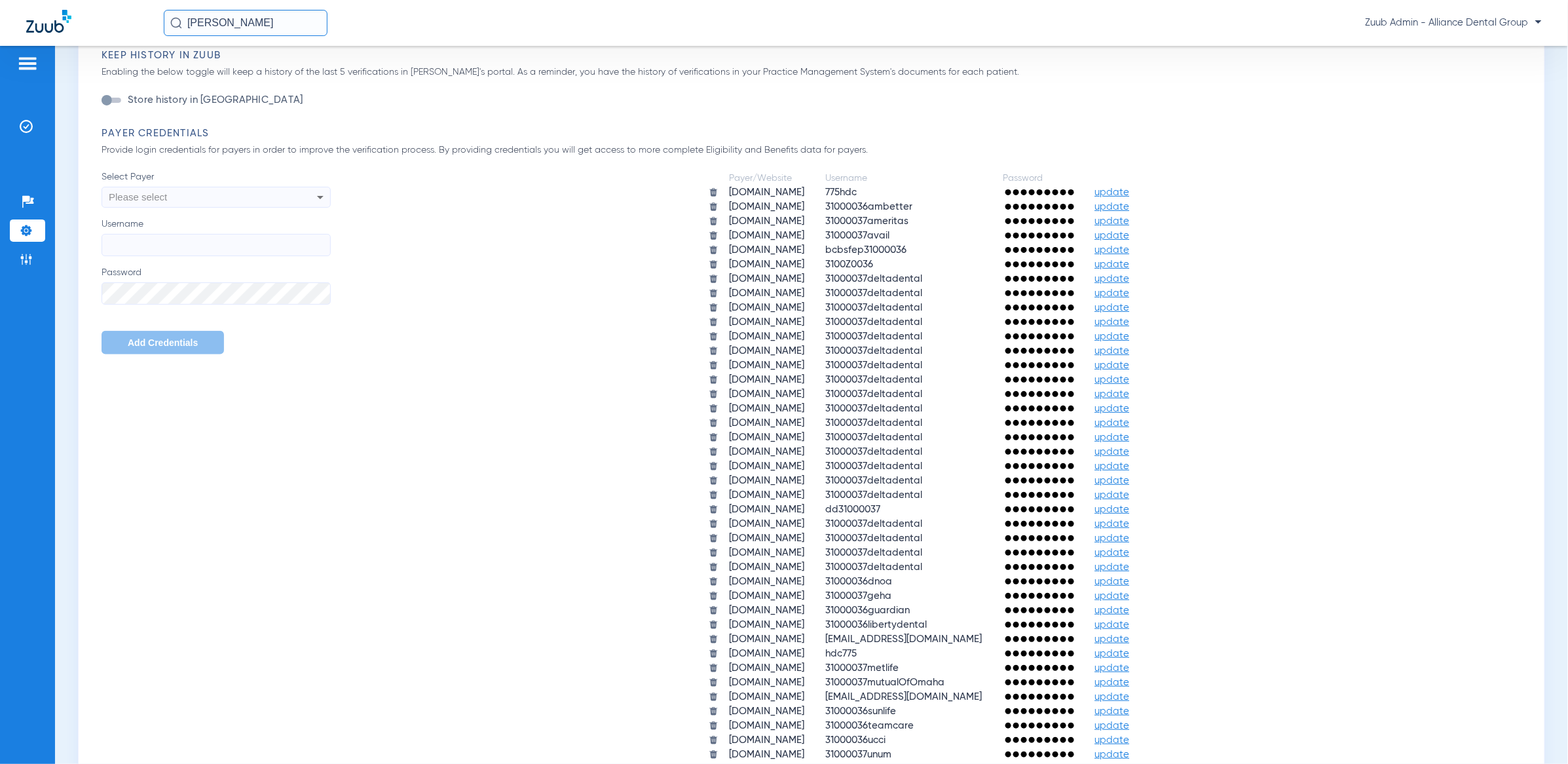
scroll to position [573, 0]
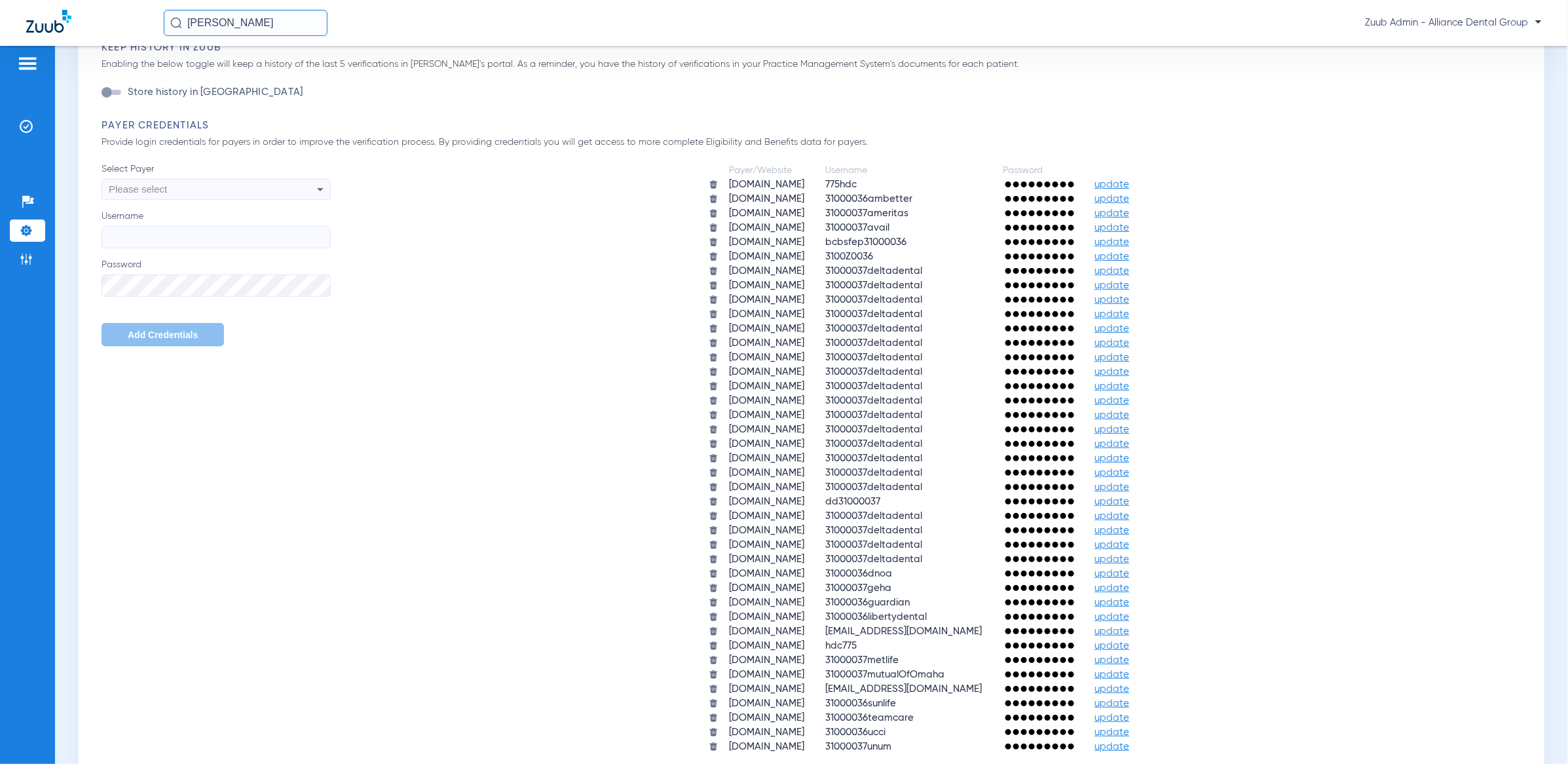
drag, startPoint x: 255, startPoint y: 30, endPoint x: 241, endPoint y: 31, distance: 14.0
click at [241, 31] on input "[PERSON_NAME]" at bounding box center [246, 22] width 164 height 26
click at [241, 73] on span "[PERSON_NAME]" at bounding box center [209, 69] width 73 height 10
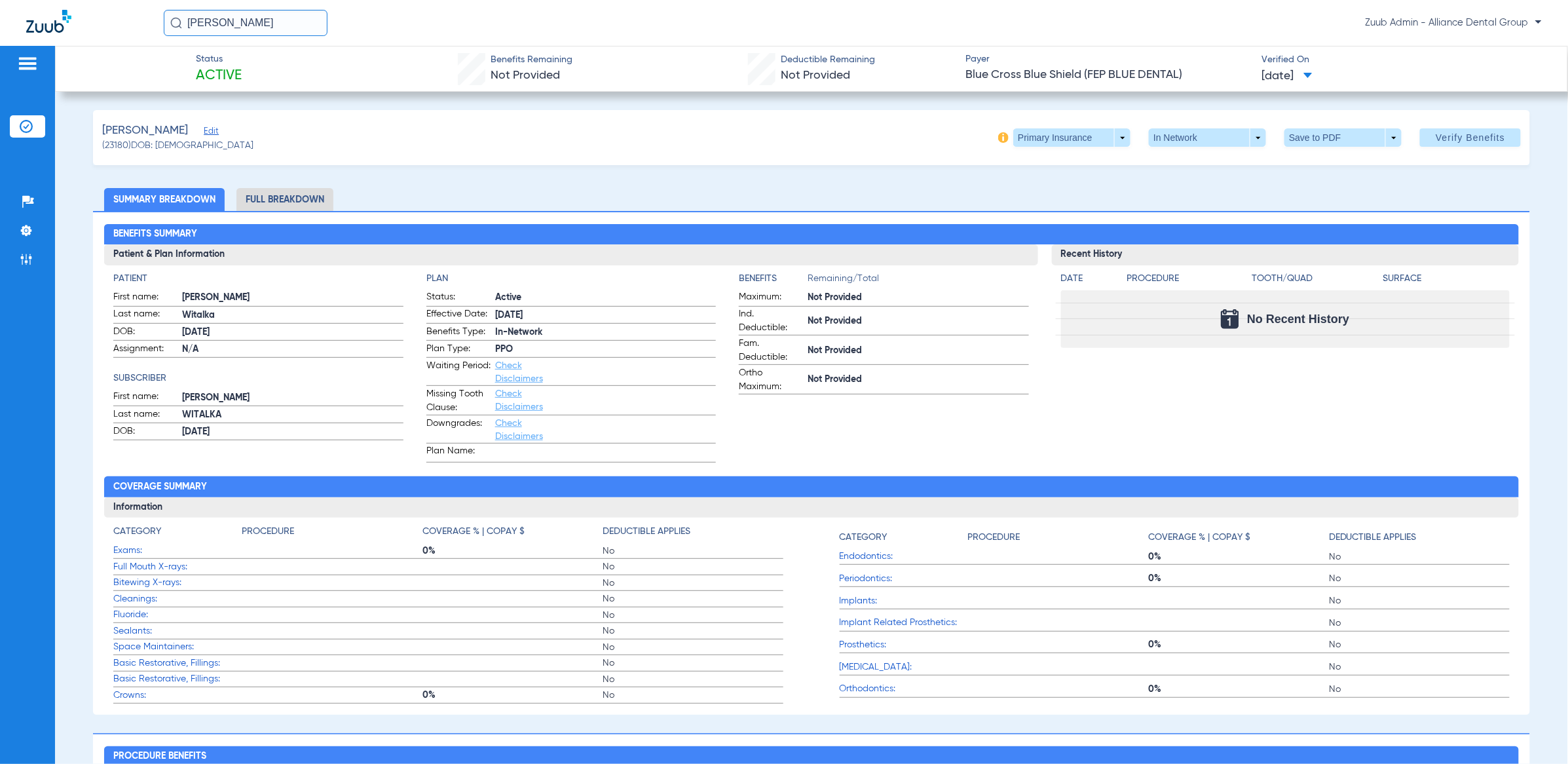
type input "[PERSON_NAME]"
type input "Witalka"
type input "[DATE]"
type input "R59603936"
type input "104105106"
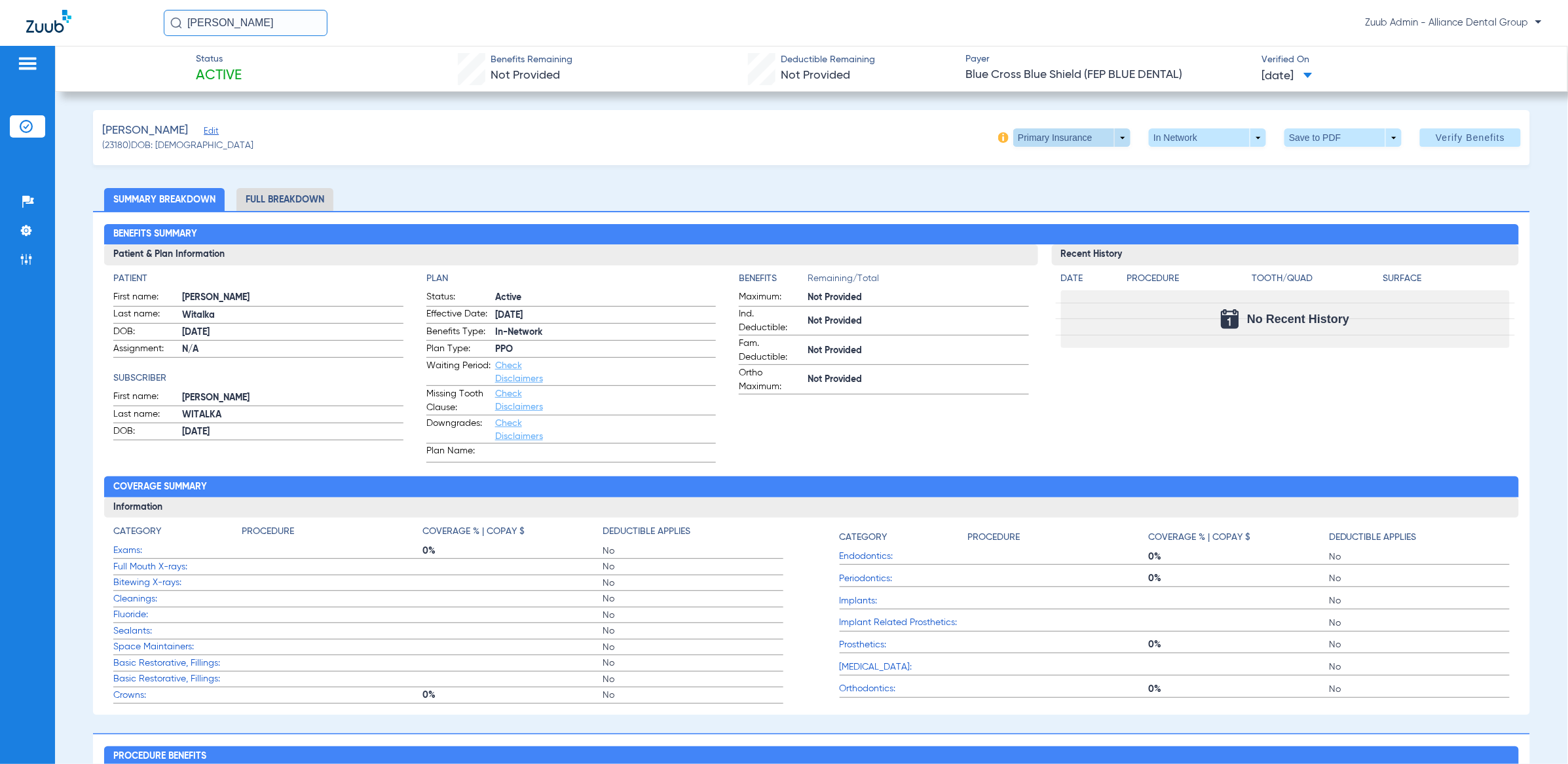
click at [1040, 144] on span at bounding box center [1072, 137] width 117 height 19
drag, startPoint x: 1064, startPoint y: 197, endPoint x: 1050, endPoint y: 180, distance: 22.0
click at [1050, 180] on button "Secondary Insurance" at bounding box center [1055, 190] width 107 height 26
type input "332746219"
type input "AA"
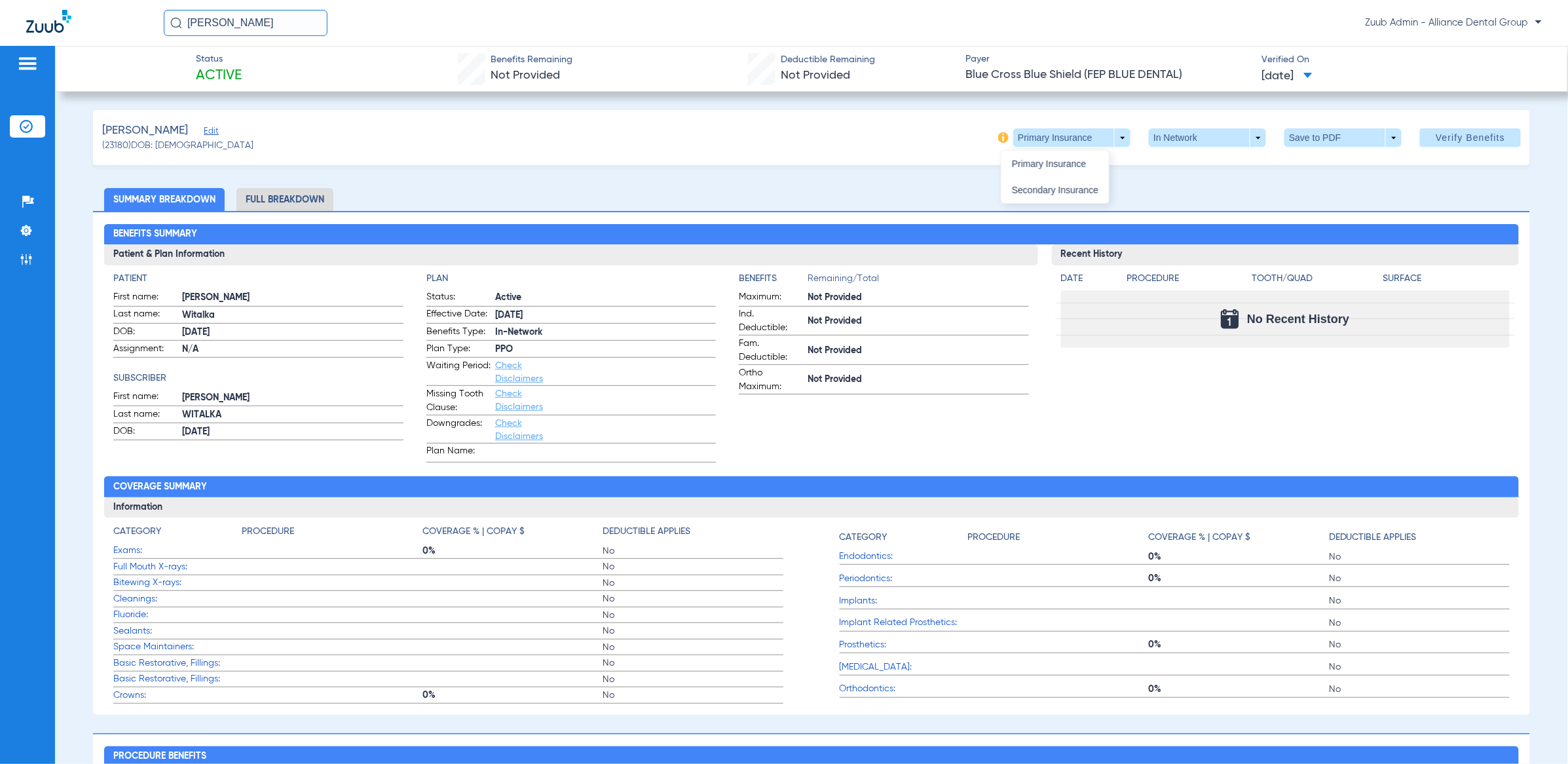
type input "332746219"
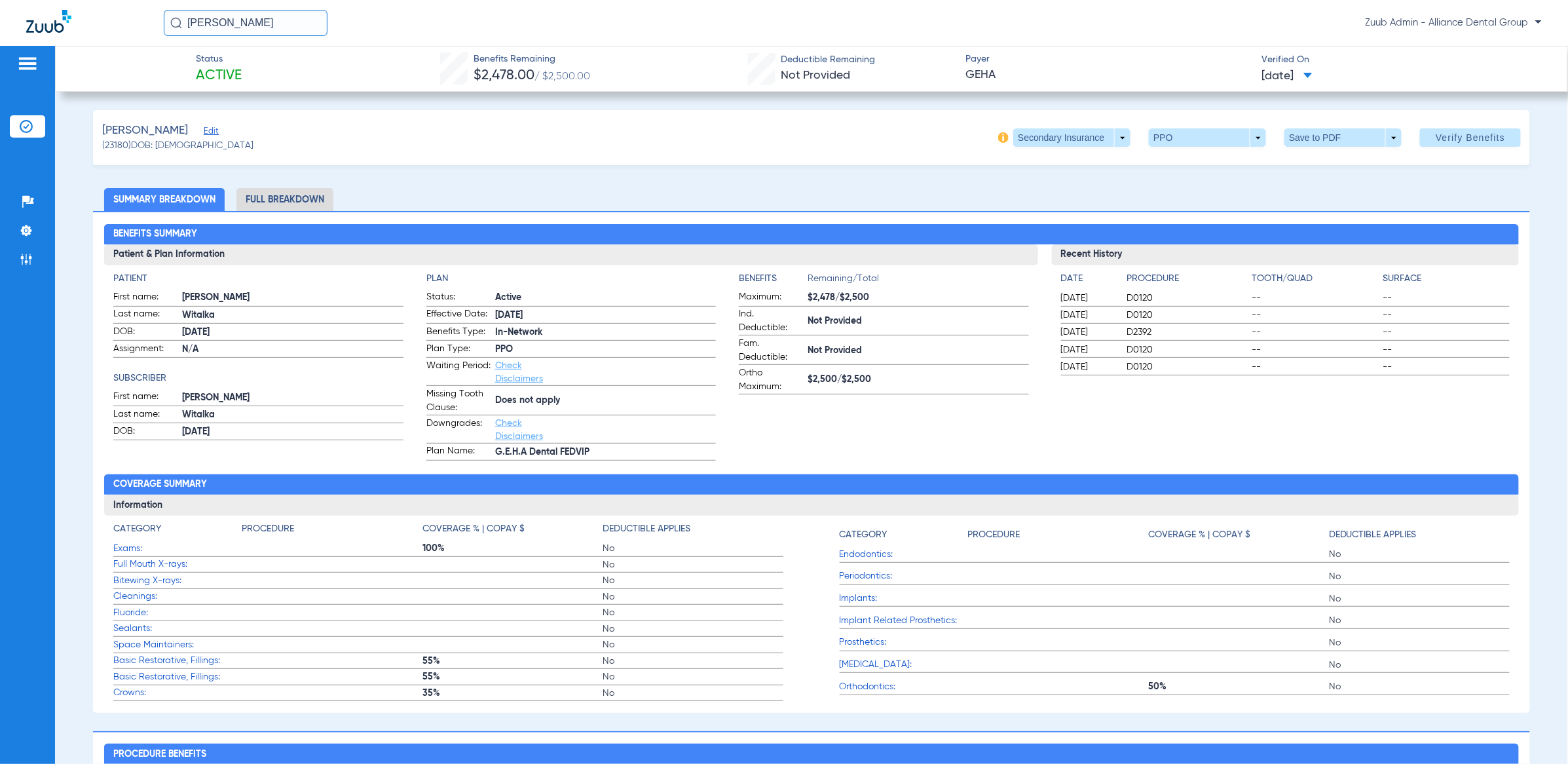
click at [216, 133] on span "Edit" at bounding box center [209, 132] width 12 height 13
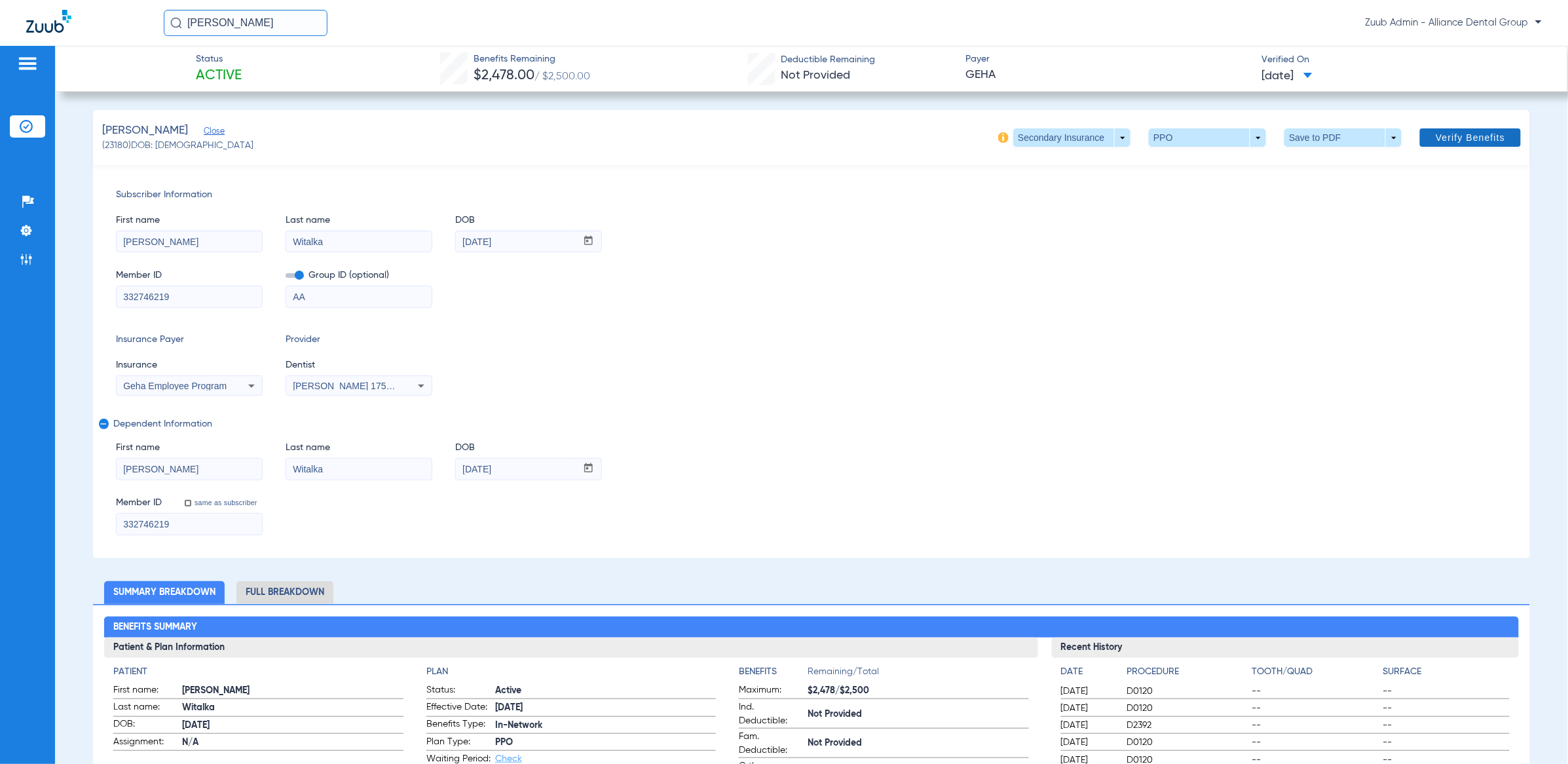
click at [1459, 146] on span at bounding box center [1469, 138] width 101 height 31
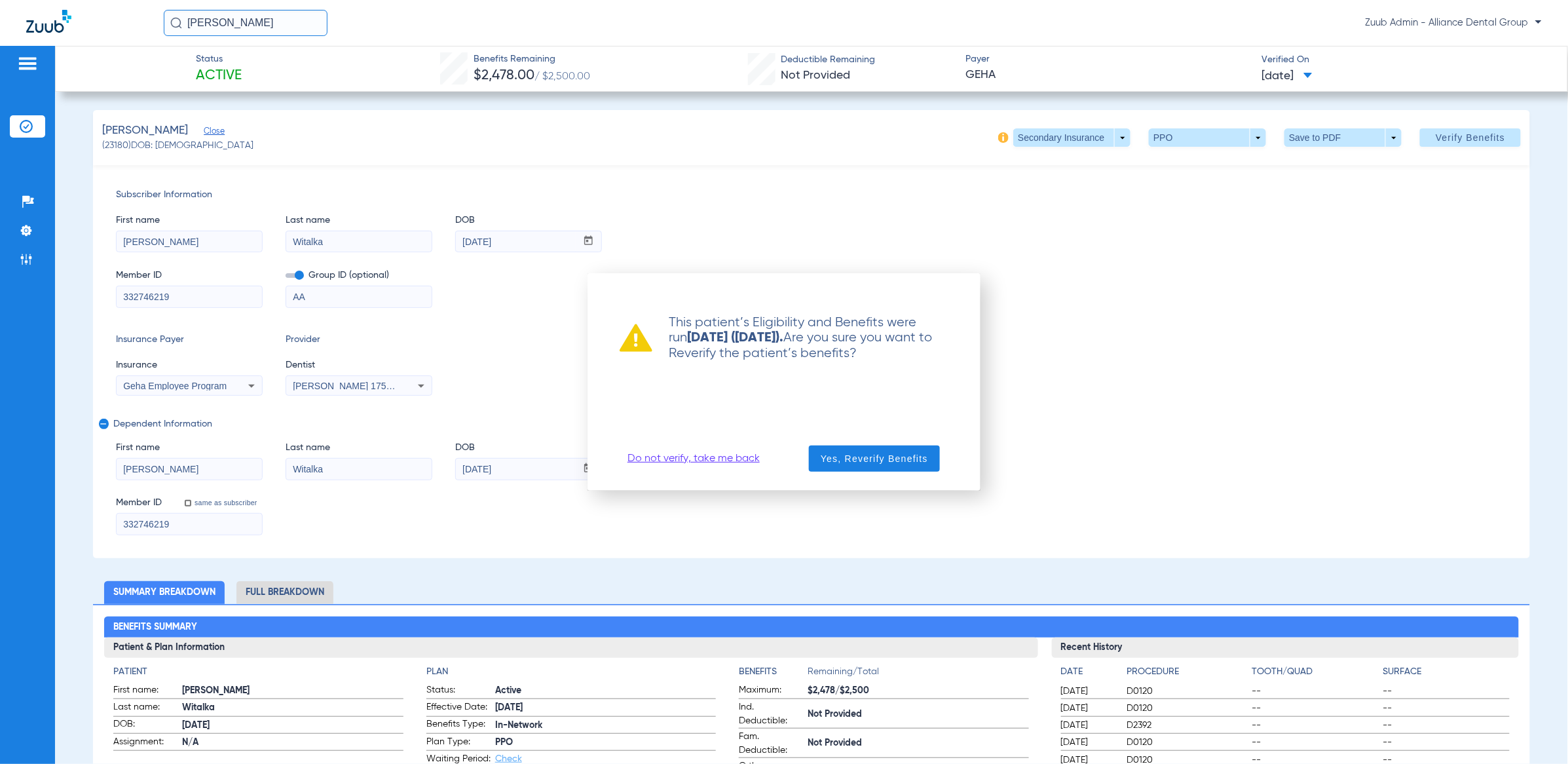
click at [696, 453] on link "Do not verify, take me back" at bounding box center [693, 458] width 132 height 13
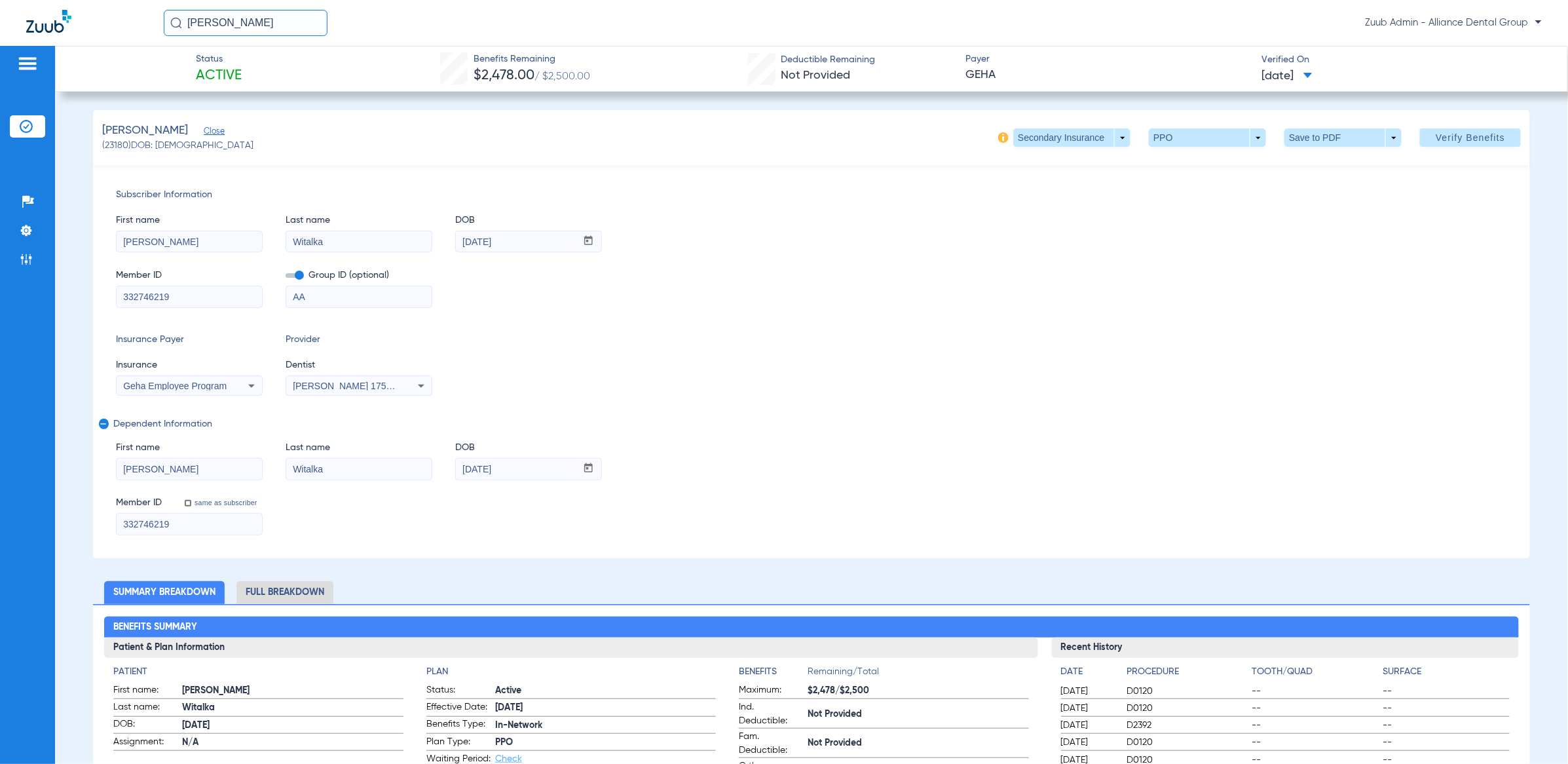
click at [168, 293] on input "332746219" at bounding box center [189, 296] width 146 height 21
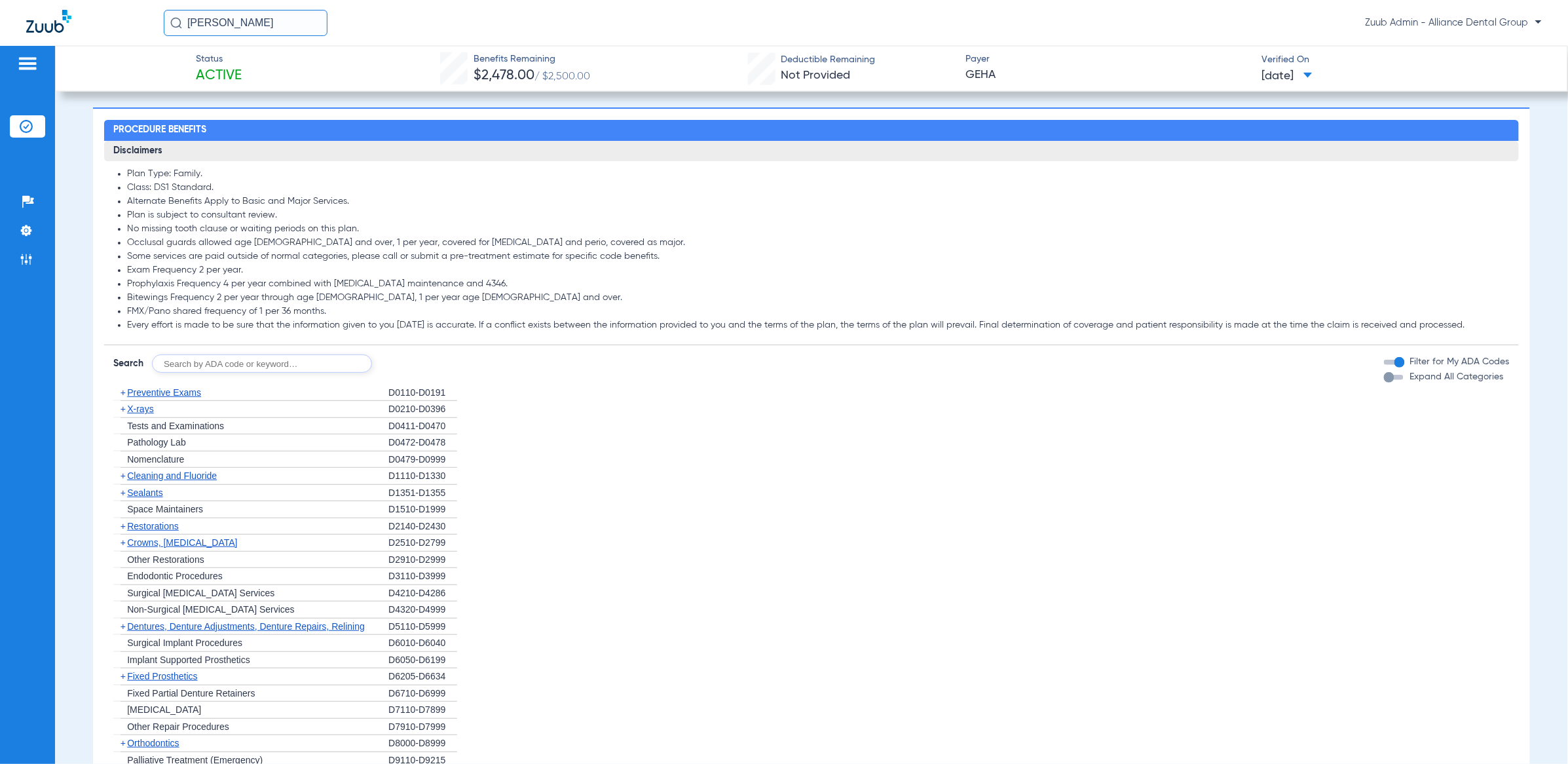
scroll to position [1017, 0]
